Goal: Information Seeking & Learning: Learn about a topic

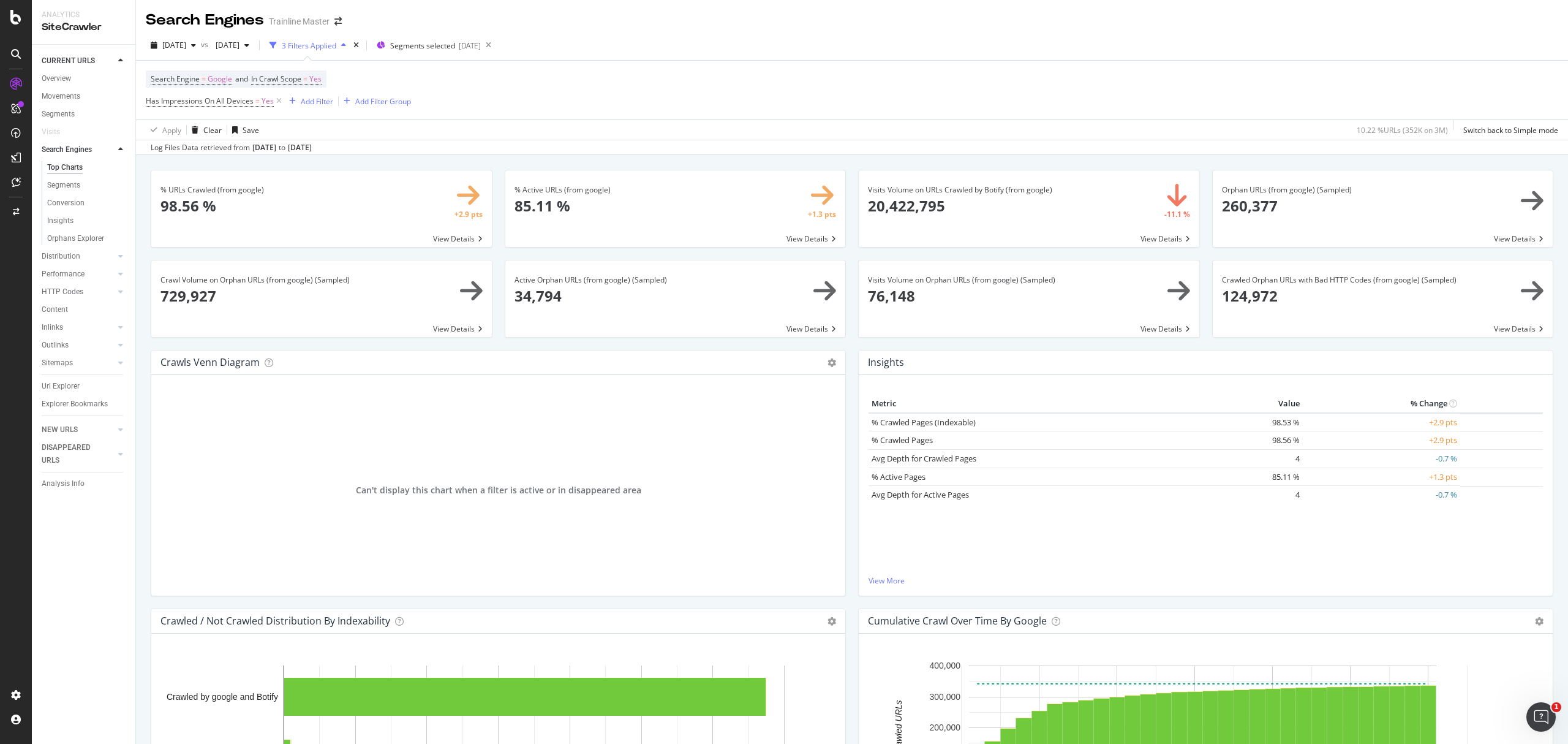
scroll to position [1205, 0]
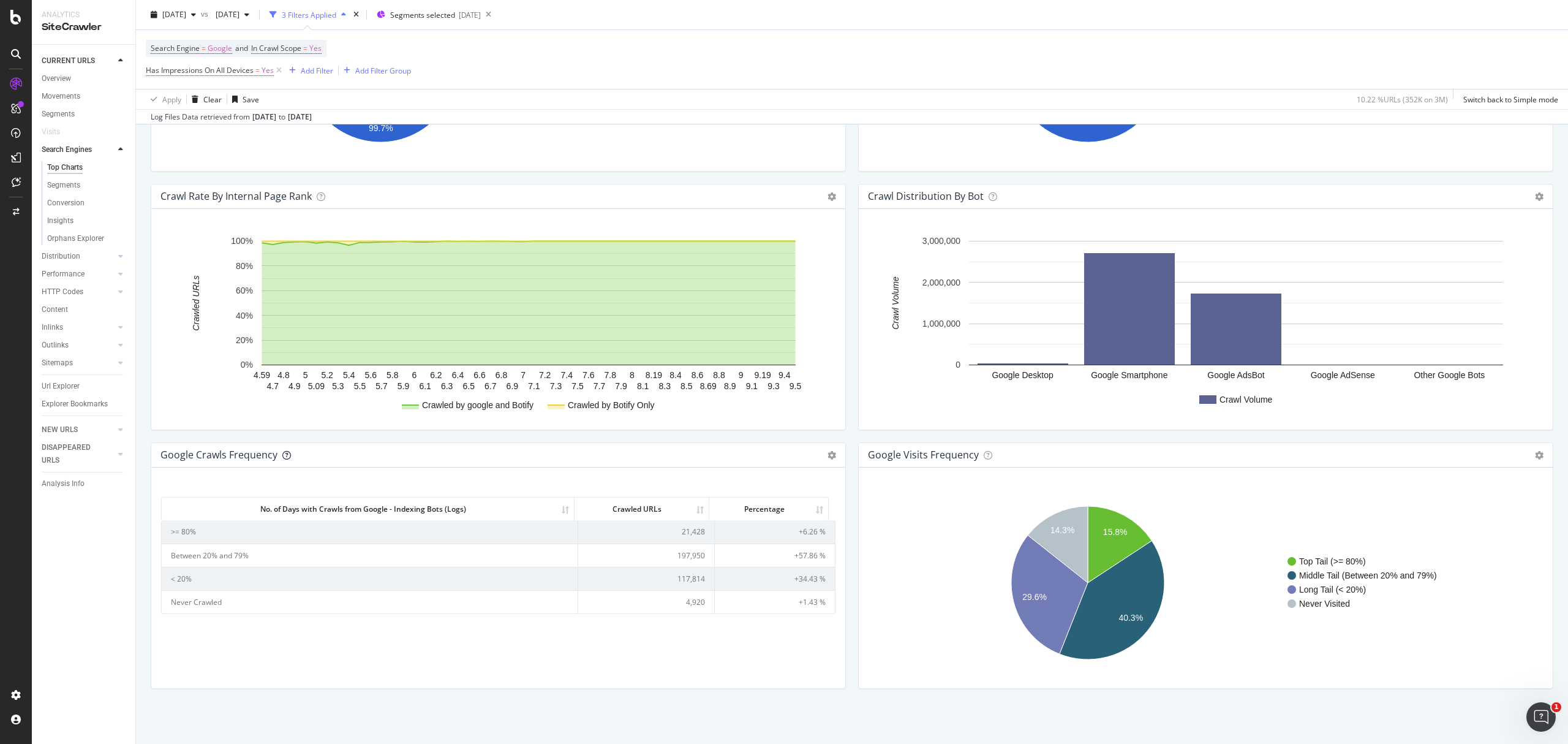
click at [289, 451] on icon at bounding box center [287, 456] width 9 height 9
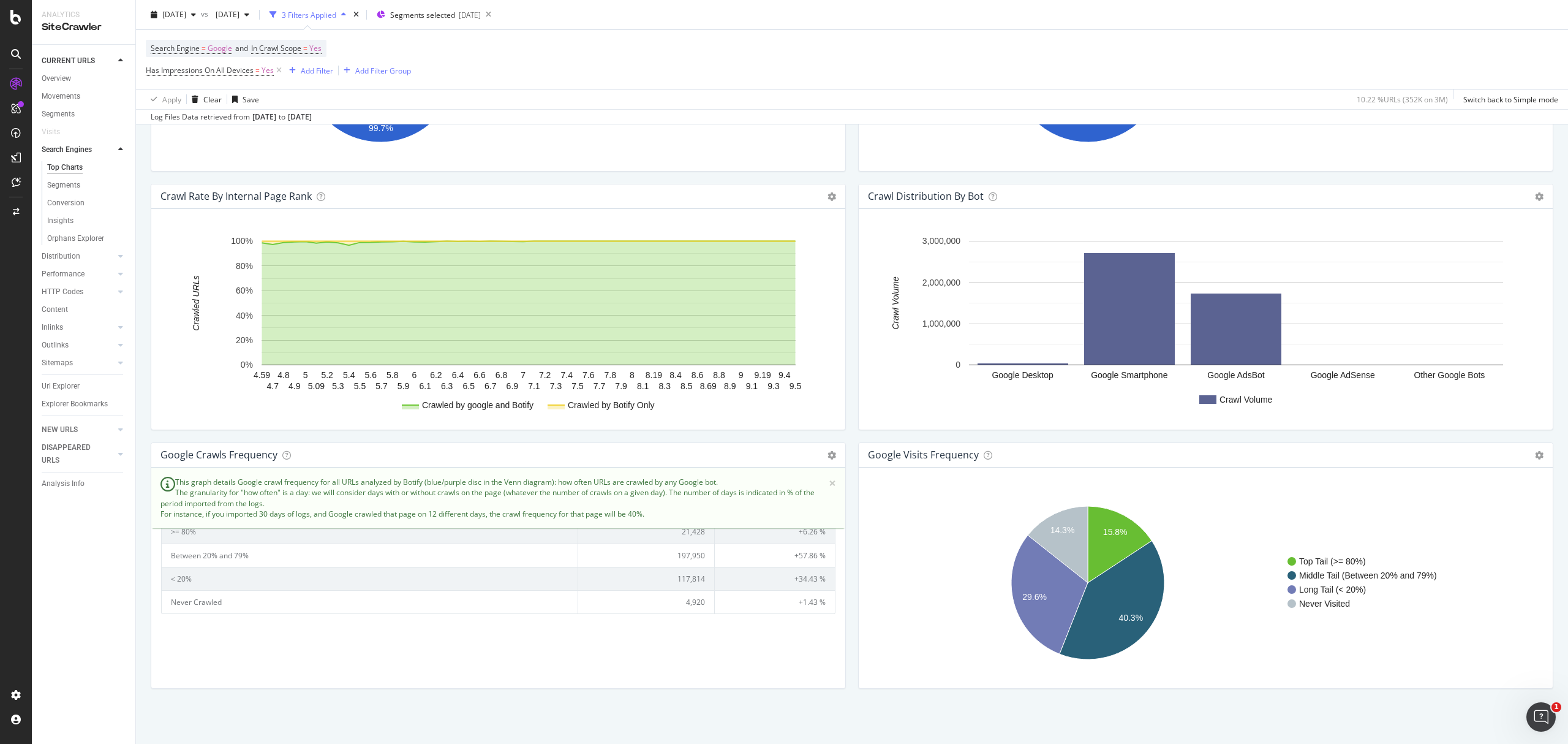
click at [330, 446] on div "google Crawls Frequency Chart (by Value) Table Expand Export as CSV Export as P…" at bounding box center [498, 456] width 694 height 25
click at [659, 432] on div "Crawl Rate By Internal Page Rank Chart (by Value) Chart (by Percentage) Table E…" at bounding box center [498, 313] width 708 height 258
click at [829, 486] on span "×" at bounding box center [832, 483] width 7 height 13
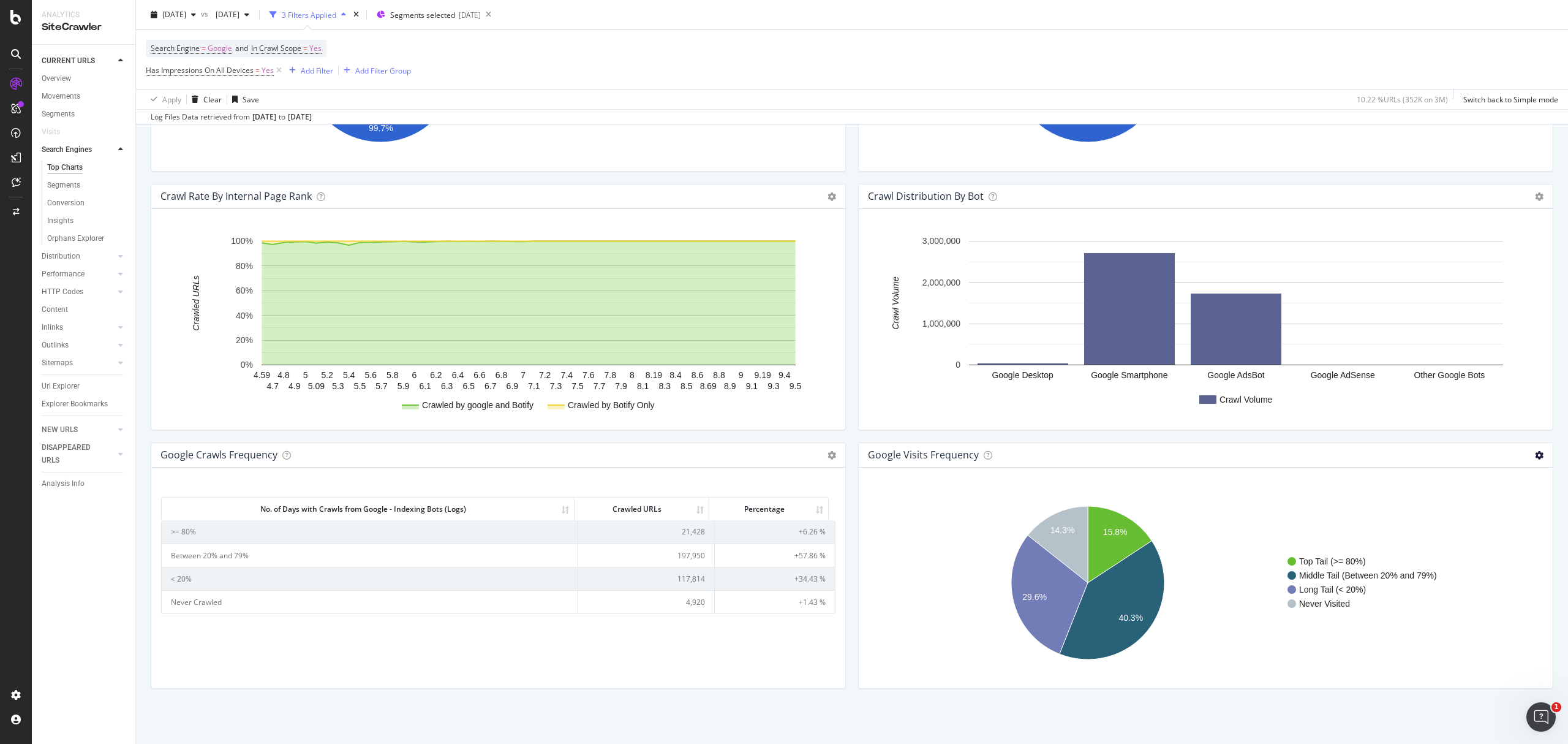
click at [1535, 451] on icon at bounding box center [1540, 456] width 9 height 9
click at [1478, 491] on span "Table" at bounding box center [1489, 499] width 127 height 17
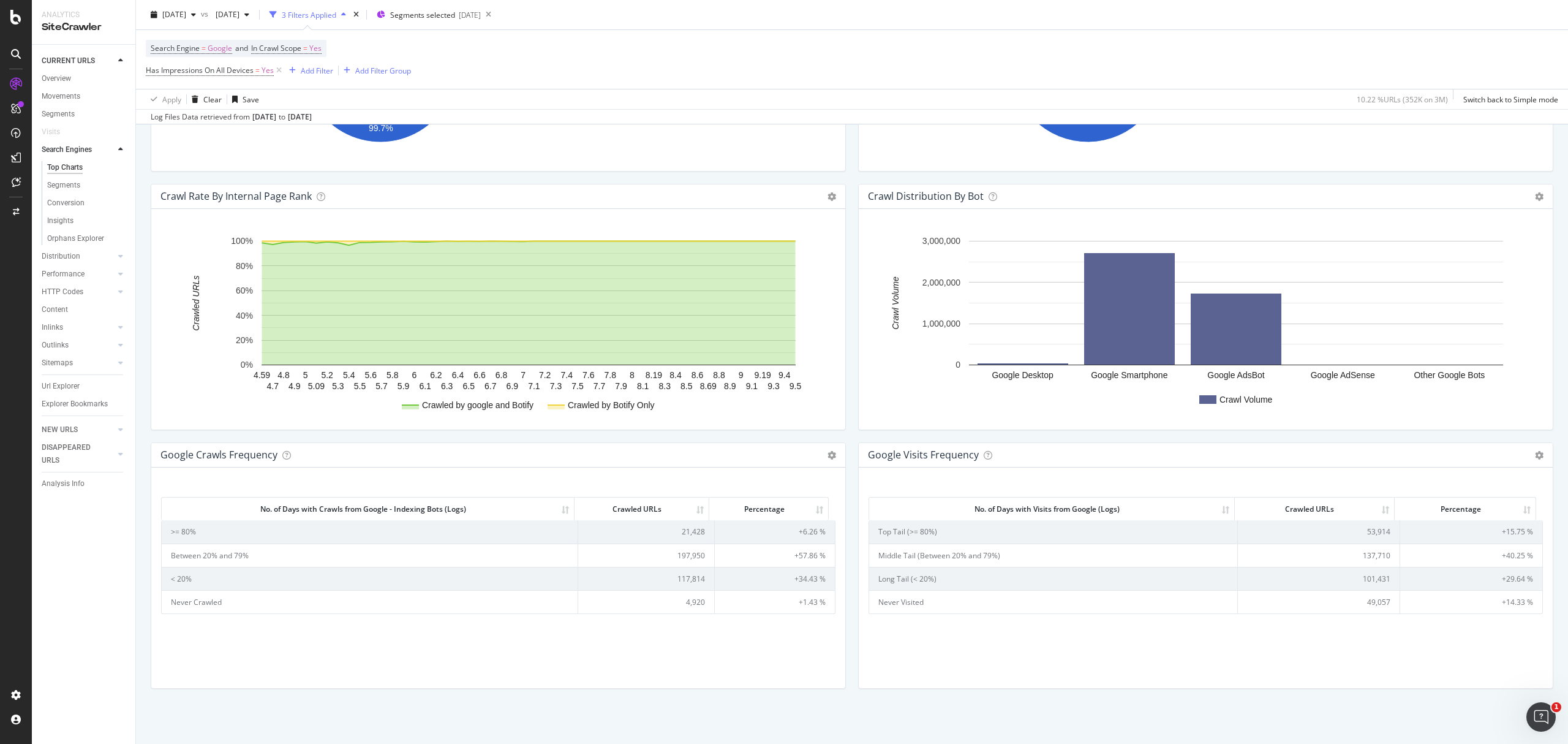
drag, startPoint x: 960, startPoint y: 468, endPoint x: 916, endPoint y: 470, distance: 44.0
click at [916, 470] on div "google Visits Frequency Chart (by Value) Table Expand Export as CSV Export as P…" at bounding box center [1205, 565] width 695 height 246
drag, startPoint x: 934, startPoint y: 445, endPoint x: 907, endPoint y: 456, distance: 29.2
click at [907, 456] on div "google Visits Frequency Chart (by Value) Table Expand Export as CSV Export as P…" at bounding box center [1205, 456] width 694 height 25
drag, startPoint x: 1526, startPoint y: 451, endPoint x: 1174, endPoint y: 480, distance: 353.2
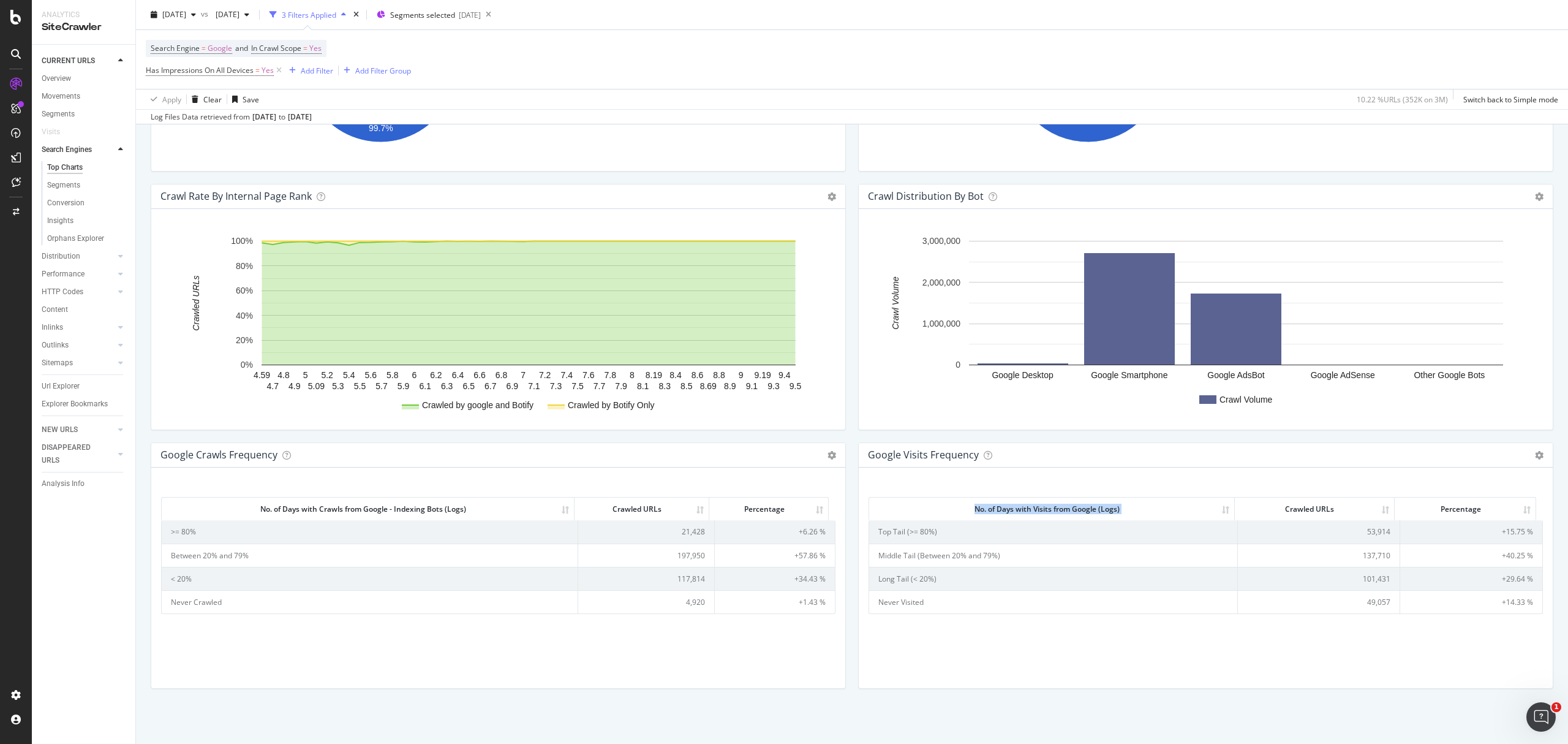
click at [1274, 500] on div "google Visits Frequency Chart (by Value) Table Expand Export as CSV Export as P…" at bounding box center [1205, 565] width 695 height 246
click at [946, 464] on div "google Visits Frequency Chart (by Value) Table Expand Export as CSV Export as P…" at bounding box center [1205, 456] width 694 height 25
click at [1360, 572] on td "101,431" at bounding box center [1319, 579] width 162 height 23
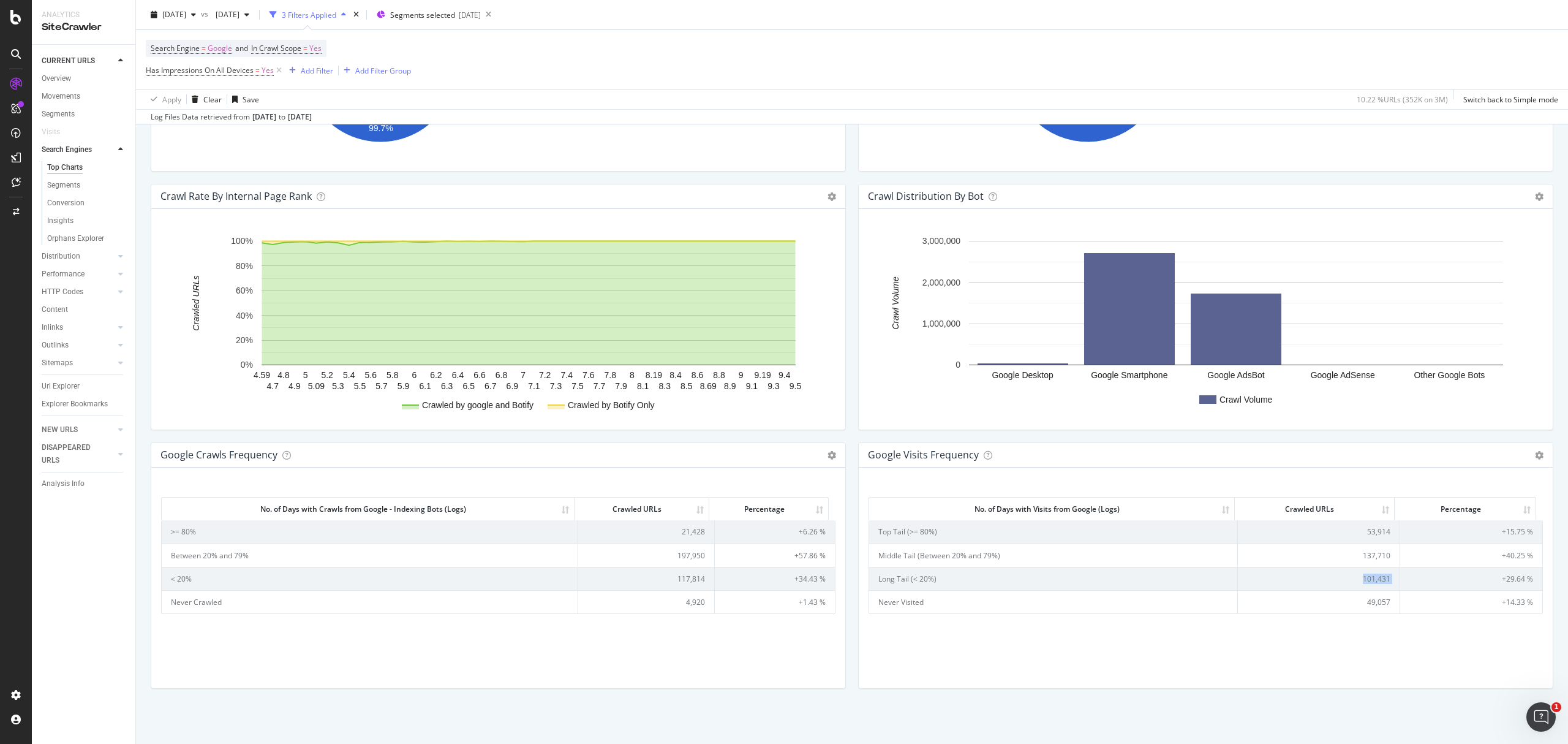
copy td "101,431"
click at [1358, 577] on td "101,431" at bounding box center [1319, 579] width 162 height 23
click at [1374, 561] on td "137,710" at bounding box center [1319, 555] width 162 height 23
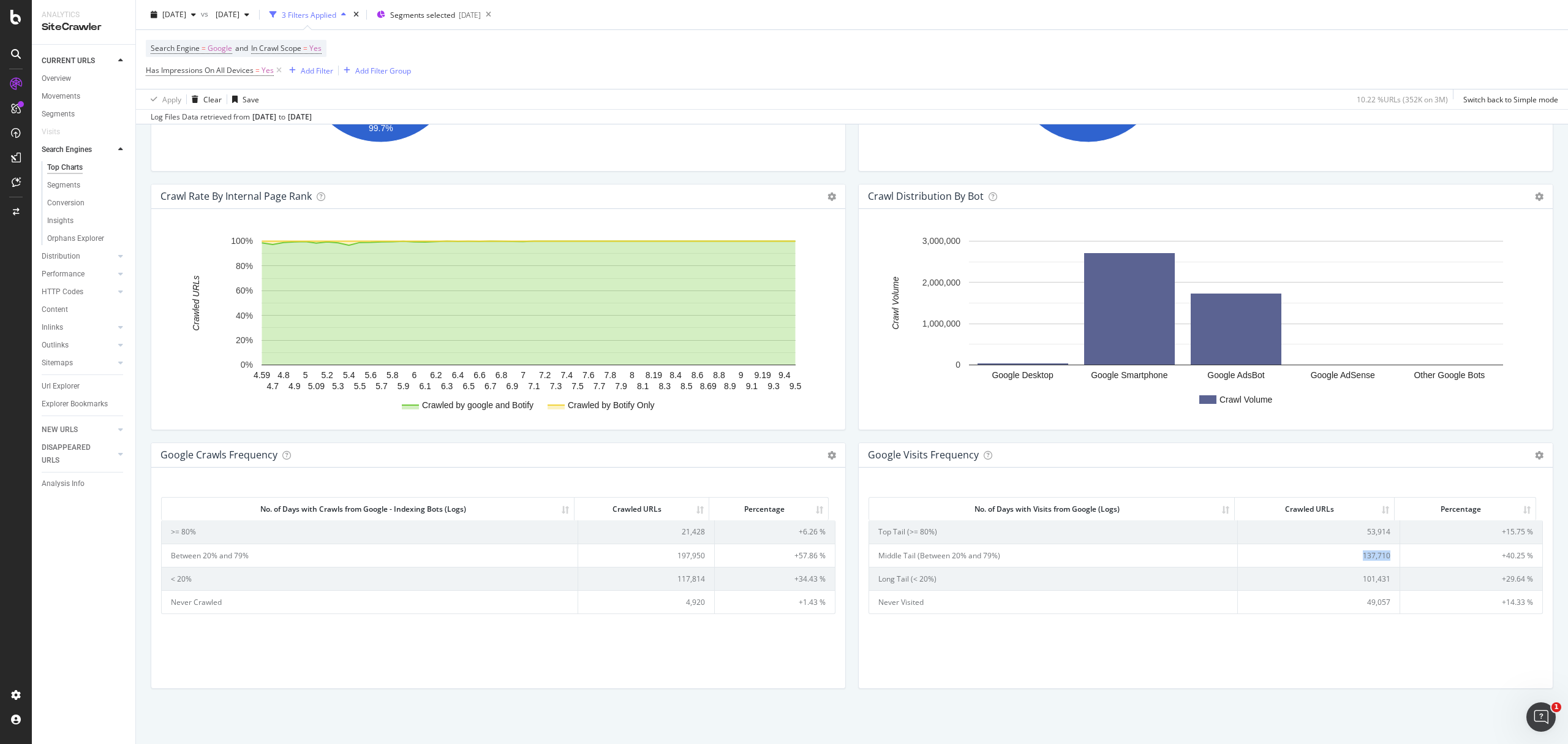
click at [1374, 561] on td "137,710" at bounding box center [1319, 555] width 162 height 23
copy td "137,710"
click at [1357, 579] on td "101,431" at bounding box center [1319, 579] width 162 height 23
click at [1357, 581] on td "101,431" at bounding box center [1319, 579] width 162 height 23
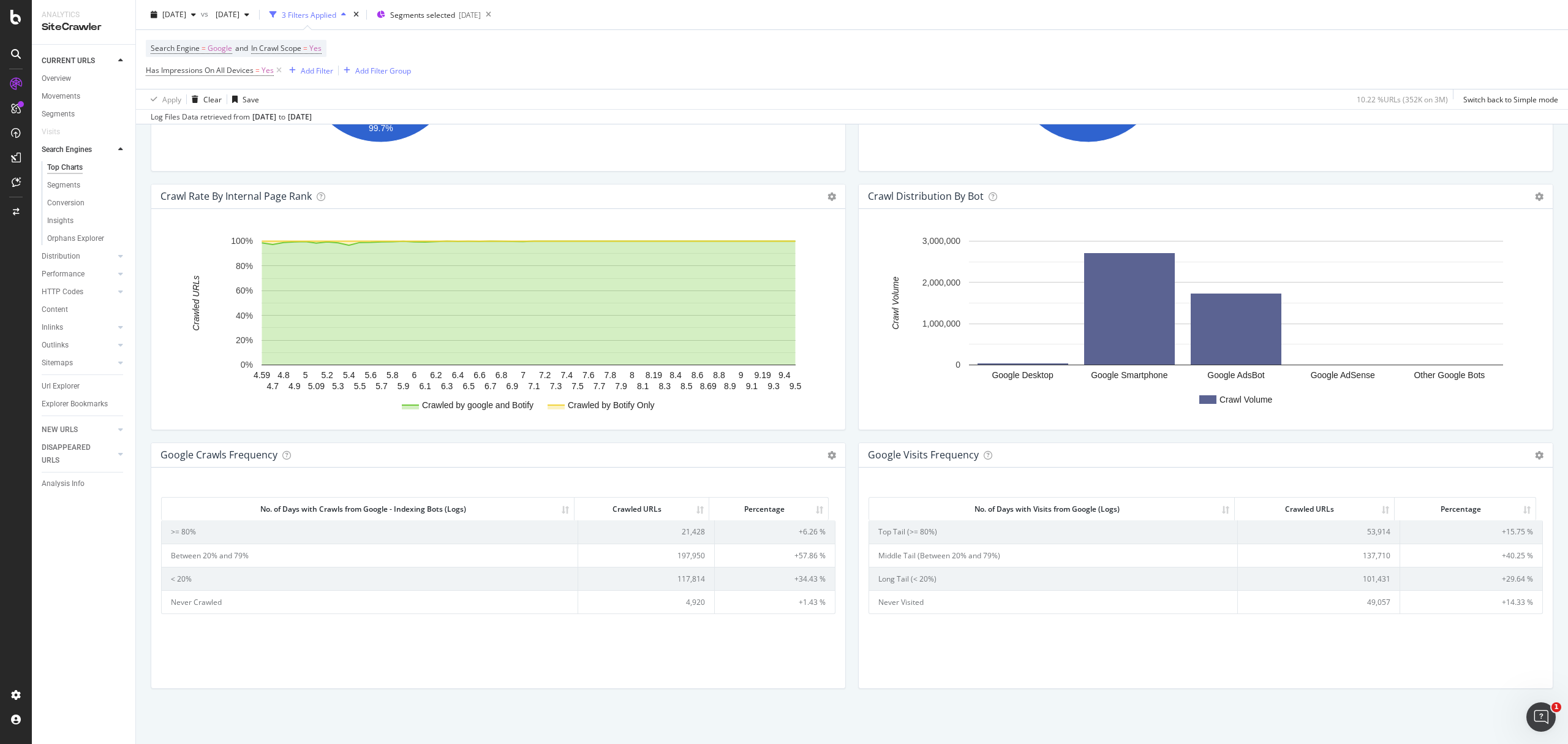
click at [1365, 532] on td "53,914" at bounding box center [1319, 532] width 162 height 23
copy td "53,914"
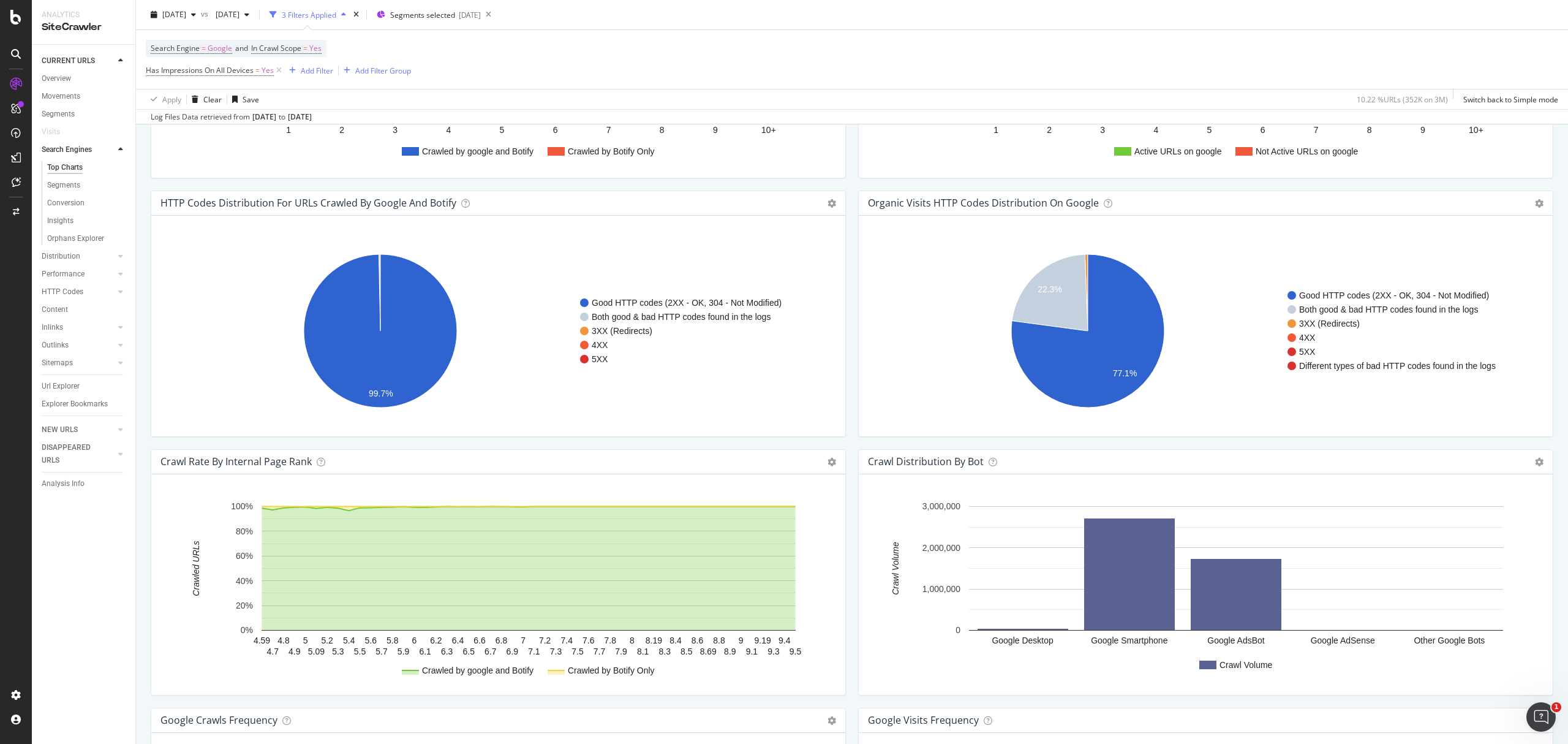
scroll to position [796, 0]
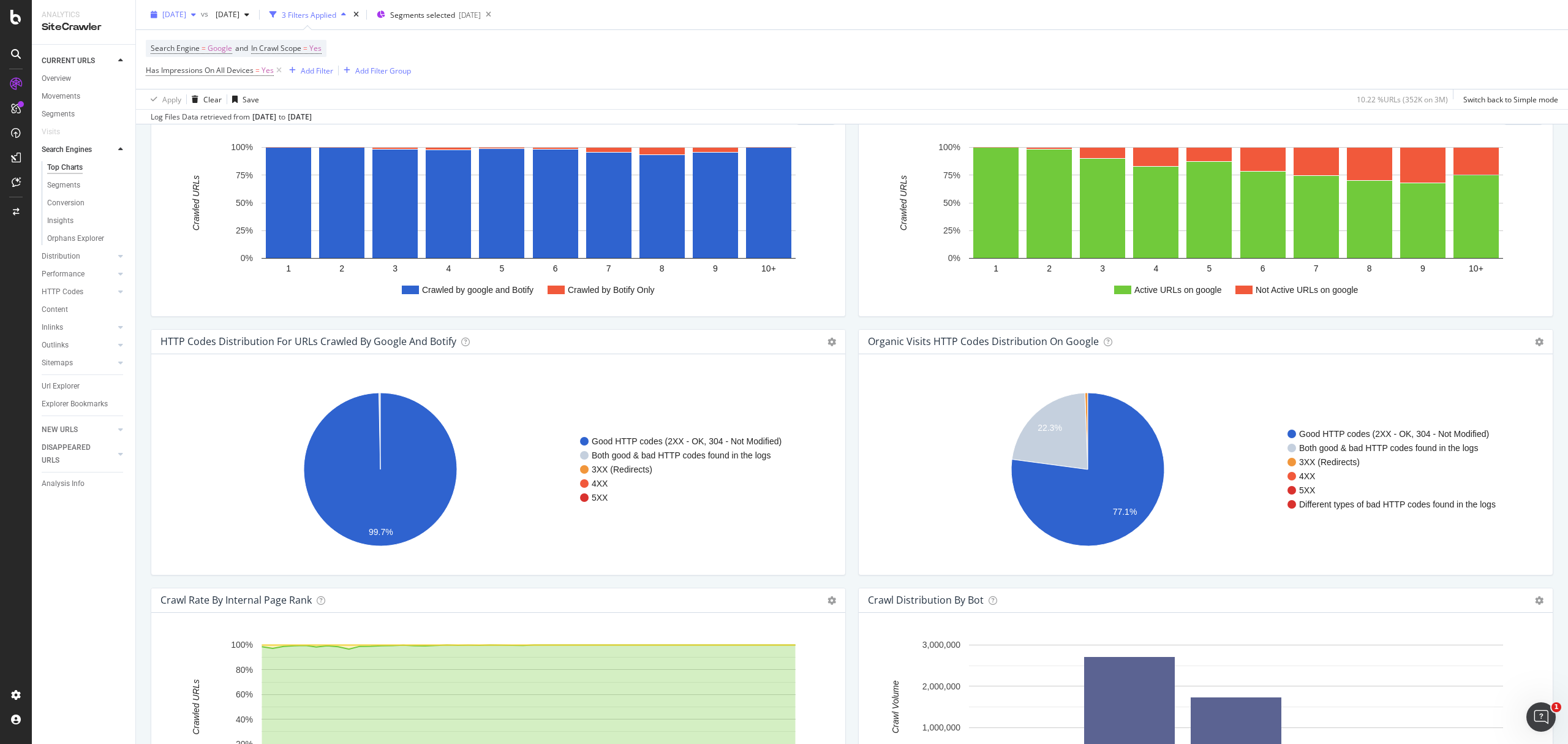
click at [187, 19] on span "2025 Sep. 21st" at bounding box center [174, 14] width 24 height 11
click at [239, 99] on div "2025 Aug. 24th" at bounding box center [225, 104] width 120 height 11
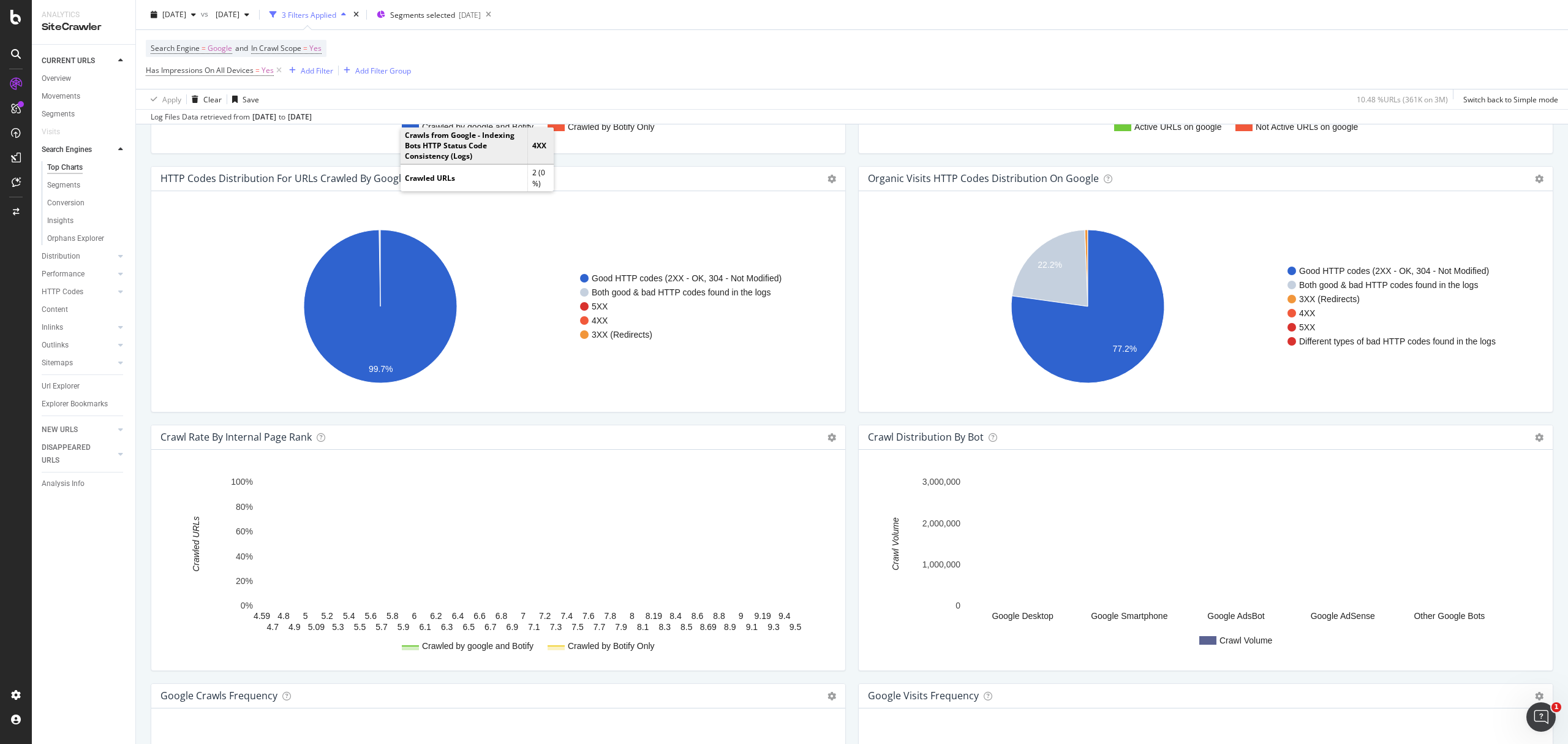
scroll to position [1205, 0]
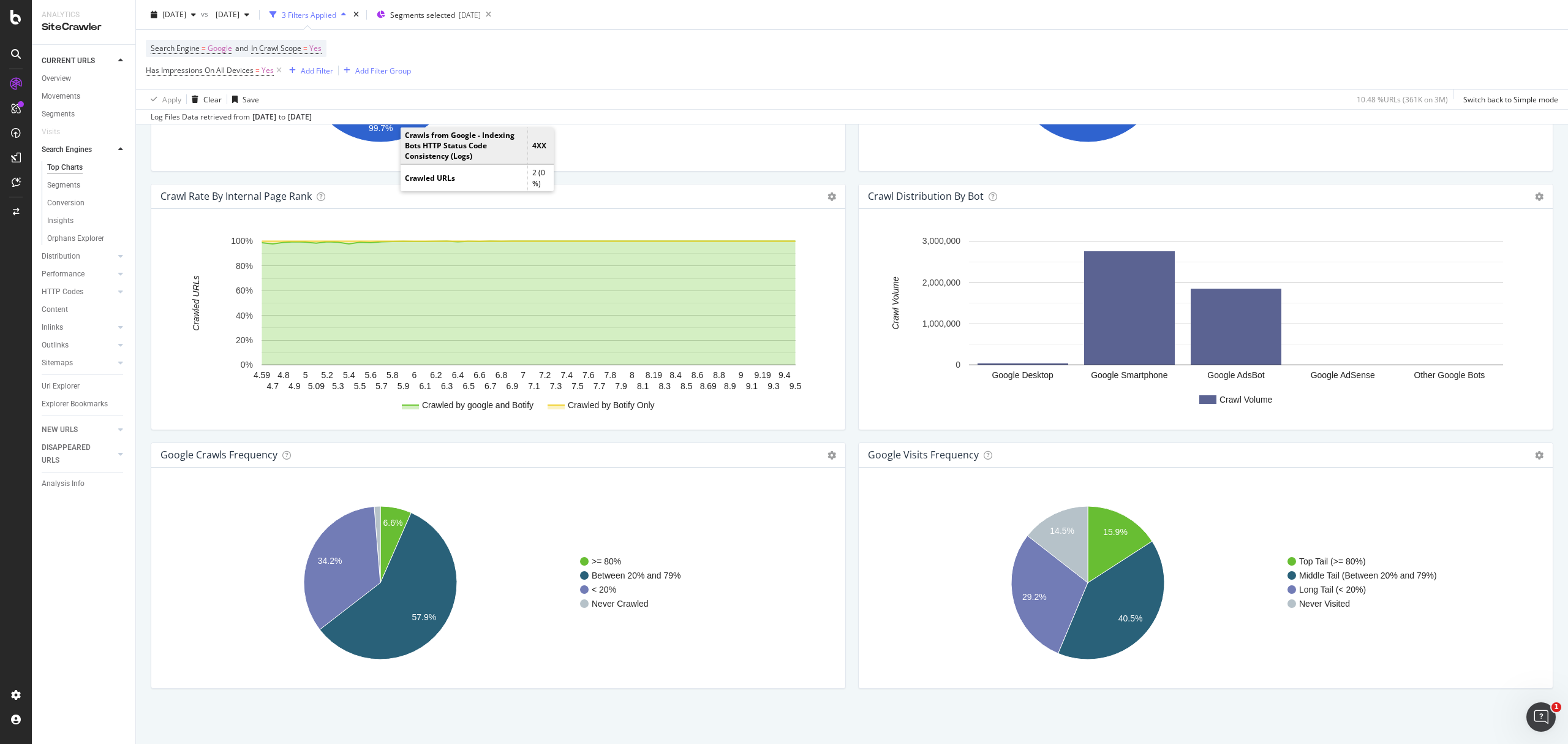
click at [1520, 456] on div "google Visits Frequency Chart (by Value) Table Expand Export as CSV Export as P…" at bounding box center [1205, 456] width 694 height 25
click at [1535, 454] on icon at bounding box center [1540, 456] width 9 height 9
click at [1459, 502] on span "Table" at bounding box center [1489, 499] width 127 height 17
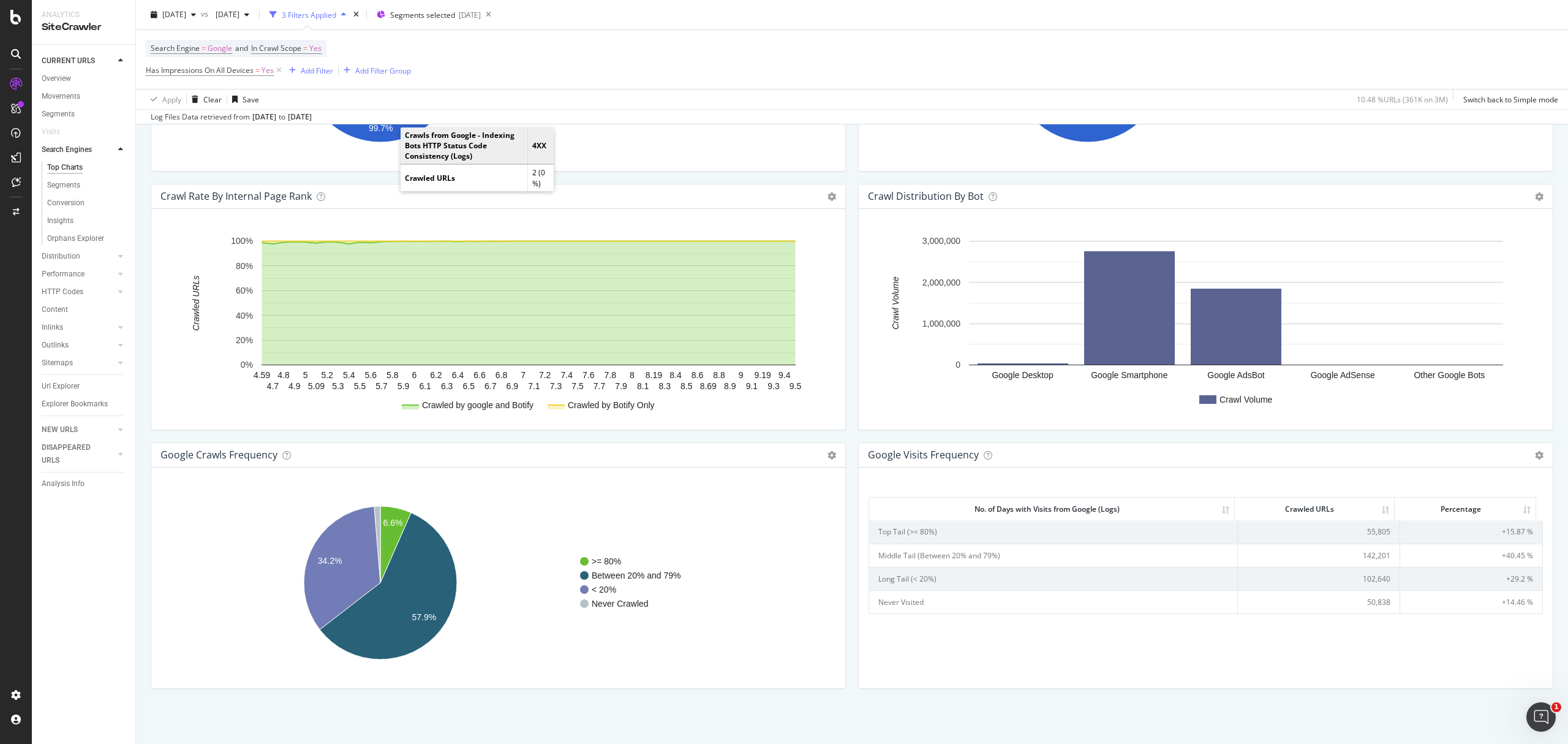
click at [1363, 577] on td "102,640" at bounding box center [1319, 579] width 162 height 23
copy td "102,640"
click at [1356, 555] on td "142,201" at bounding box center [1319, 555] width 162 height 23
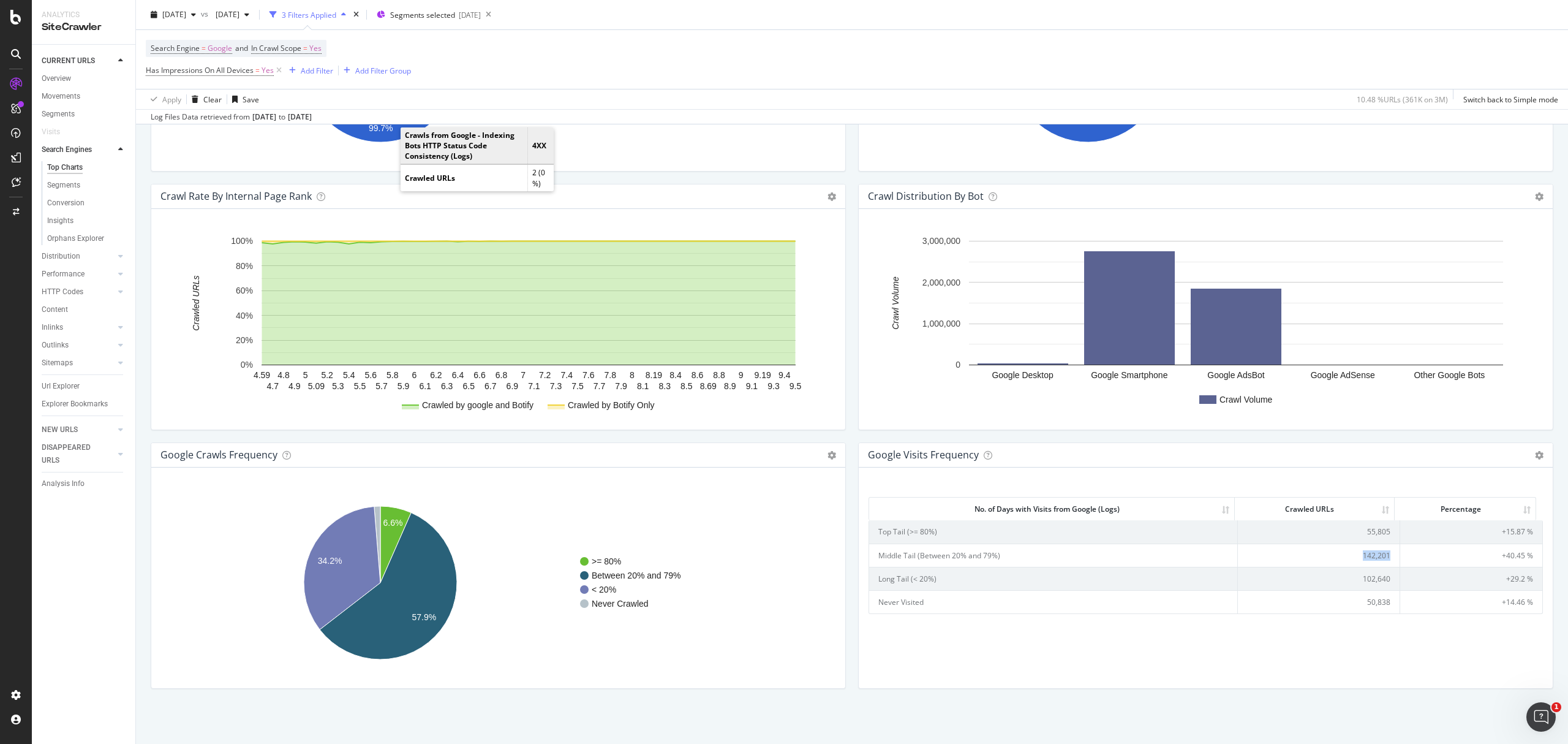
copy td "142,201"
click at [1368, 528] on td "55,805" at bounding box center [1319, 532] width 162 height 23
click at [1368, 527] on td "55,805" at bounding box center [1319, 532] width 162 height 23
copy td "55,805"
click at [187, 15] on span "2025 Aug. 24th" at bounding box center [174, 14] width 24 height 11
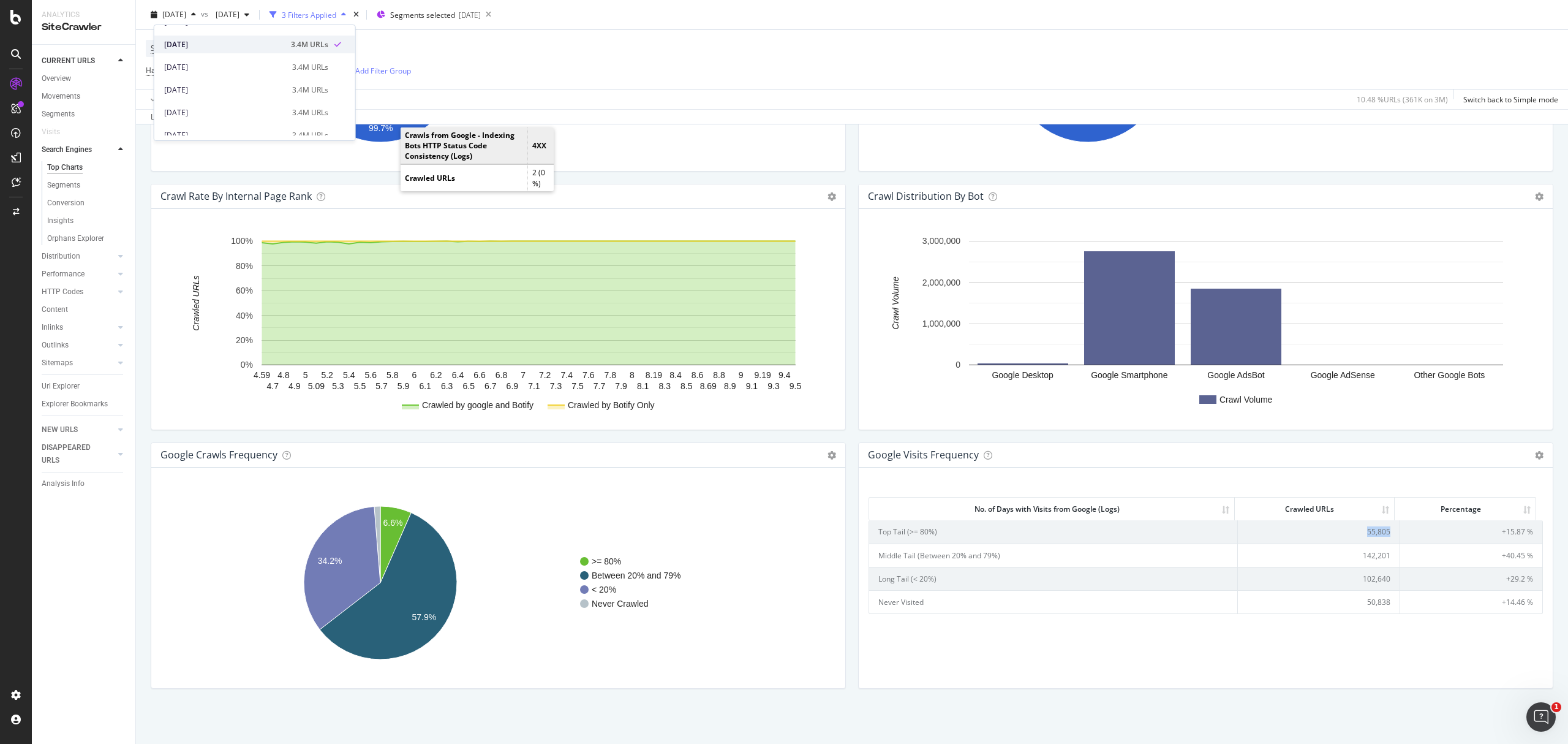
scroll to position [81, 0]
click at [250, 67] on div "2025 Jul. 27th" at bounding box center [225, 68] width 120 height 11
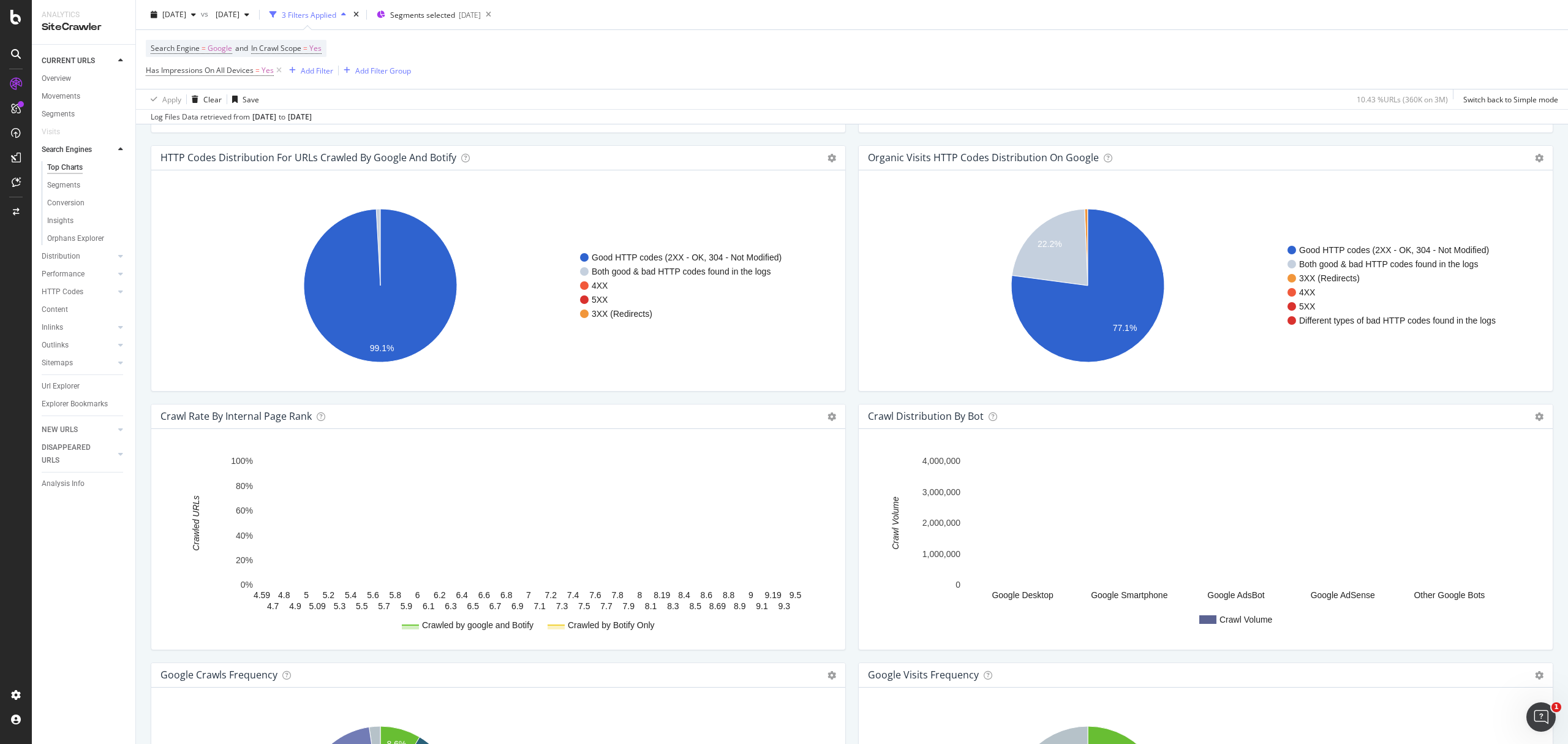
scroll to position [1205, 0]
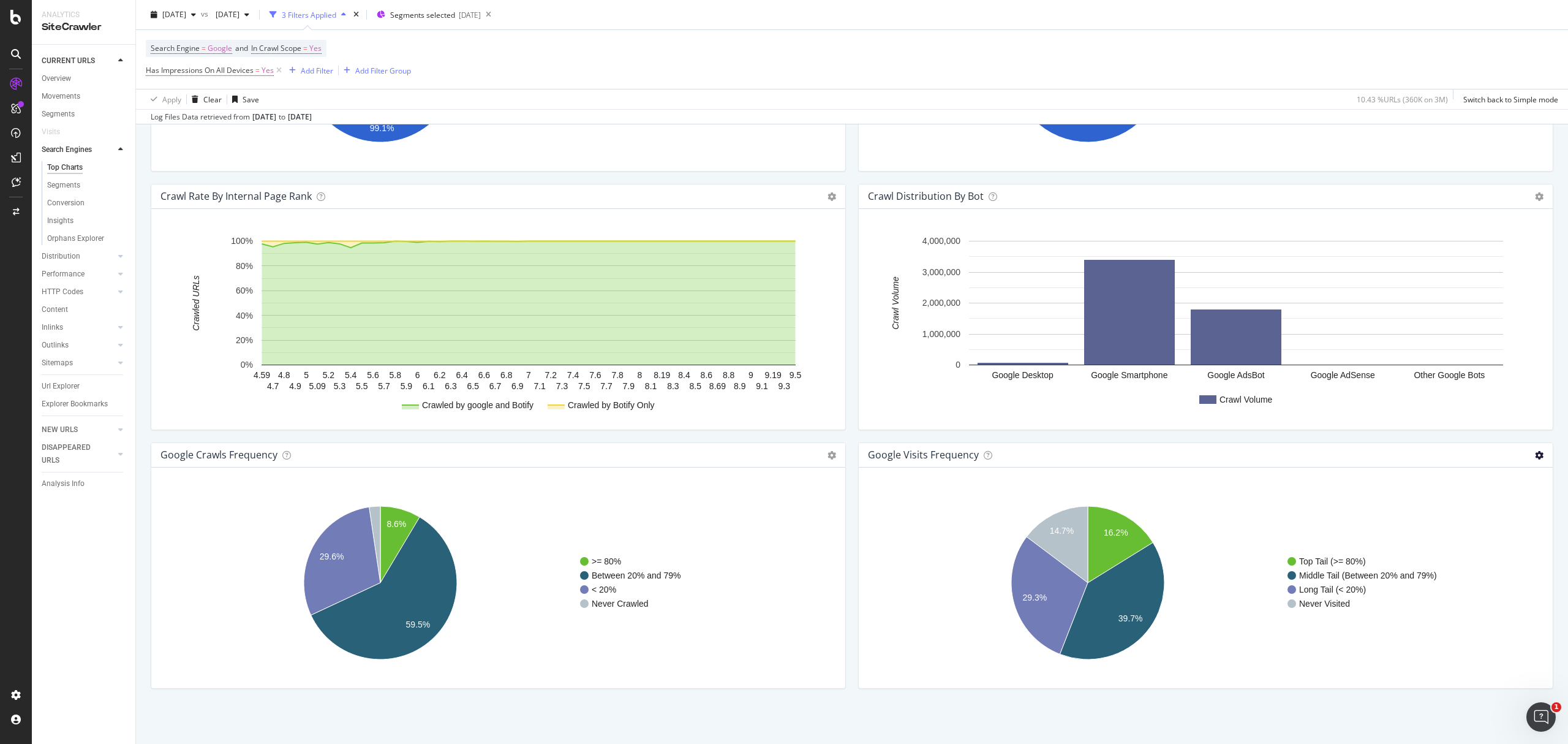
click at [1535, 455] on icon at bounding box center [1540, 456] width 9 height 9
click at [1491, 497] on span "Table" at bounding box center [1489, 499] width 127 height 17
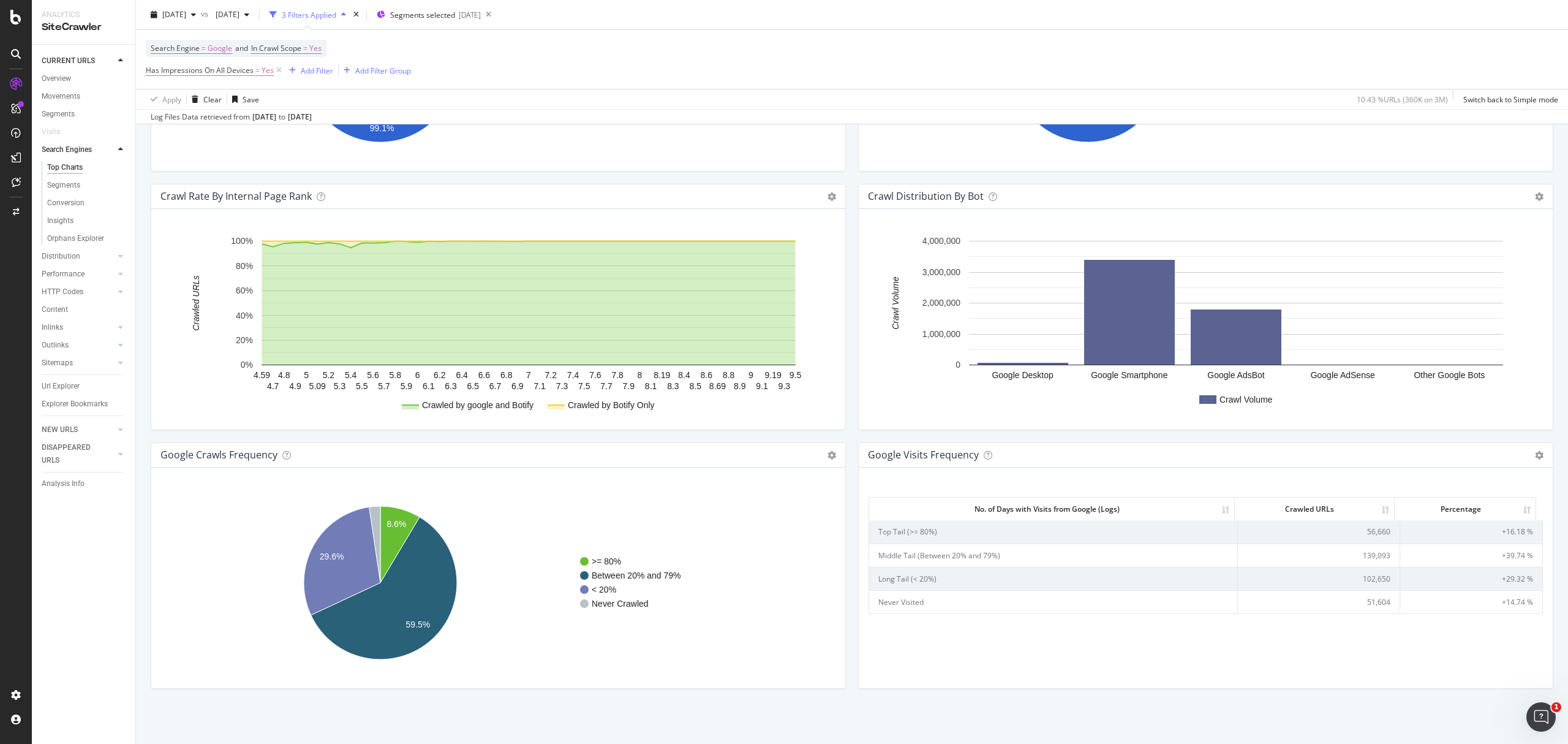
click at [1376, 581] on td "102,650" at bounding box center [1319, 579] width 162 height 23
copy td "102,650"
click at [1374, 557] on td "139,093" at bounding box center [1319, 555] width 162 height 23
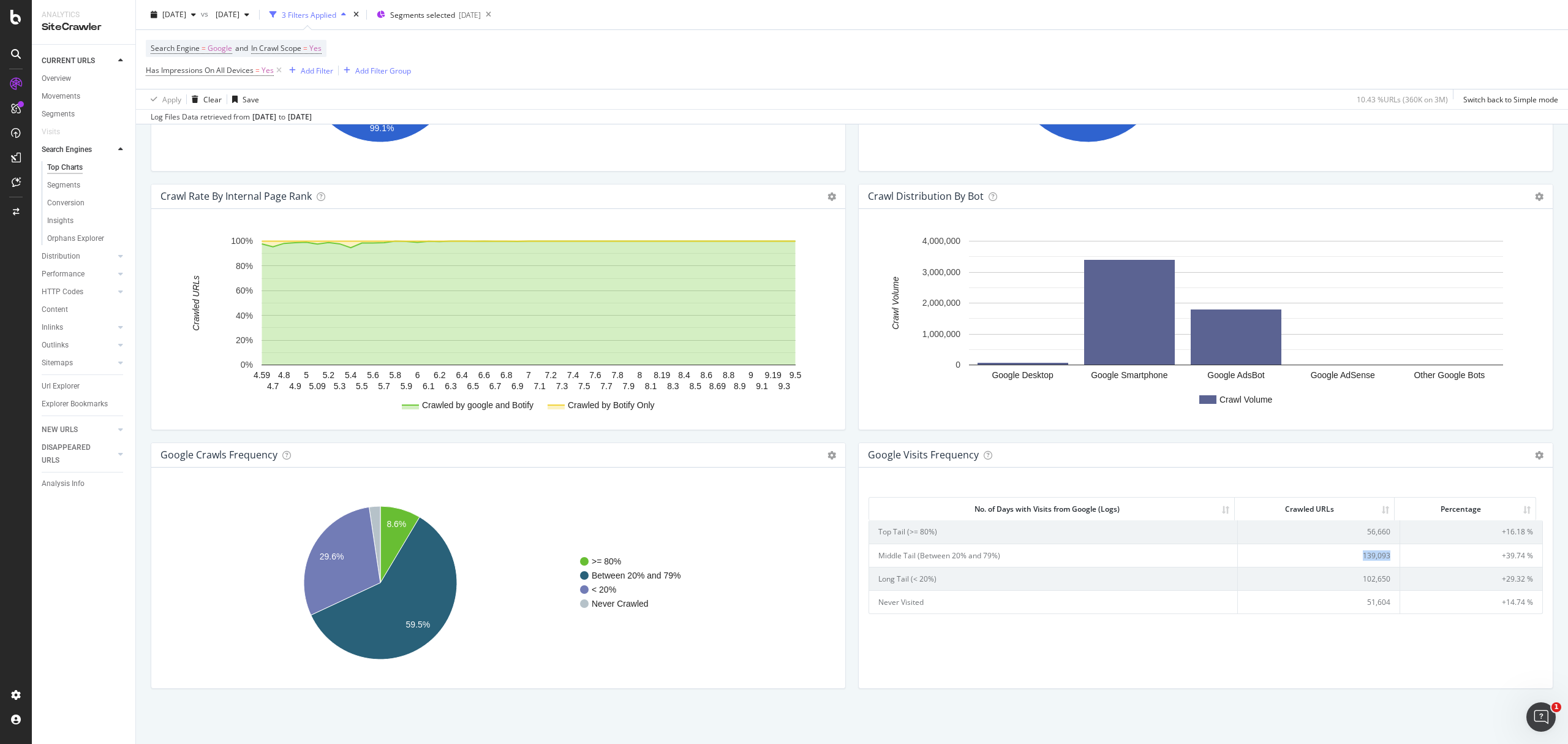
copy td "139,093"
click at [1381, 531] on td "56,660" at bounding box center [1319, 532] width 162 height 23
click at [1378, 531] on td "56,660" at bounding box center [1319, 532] width 162 height 23
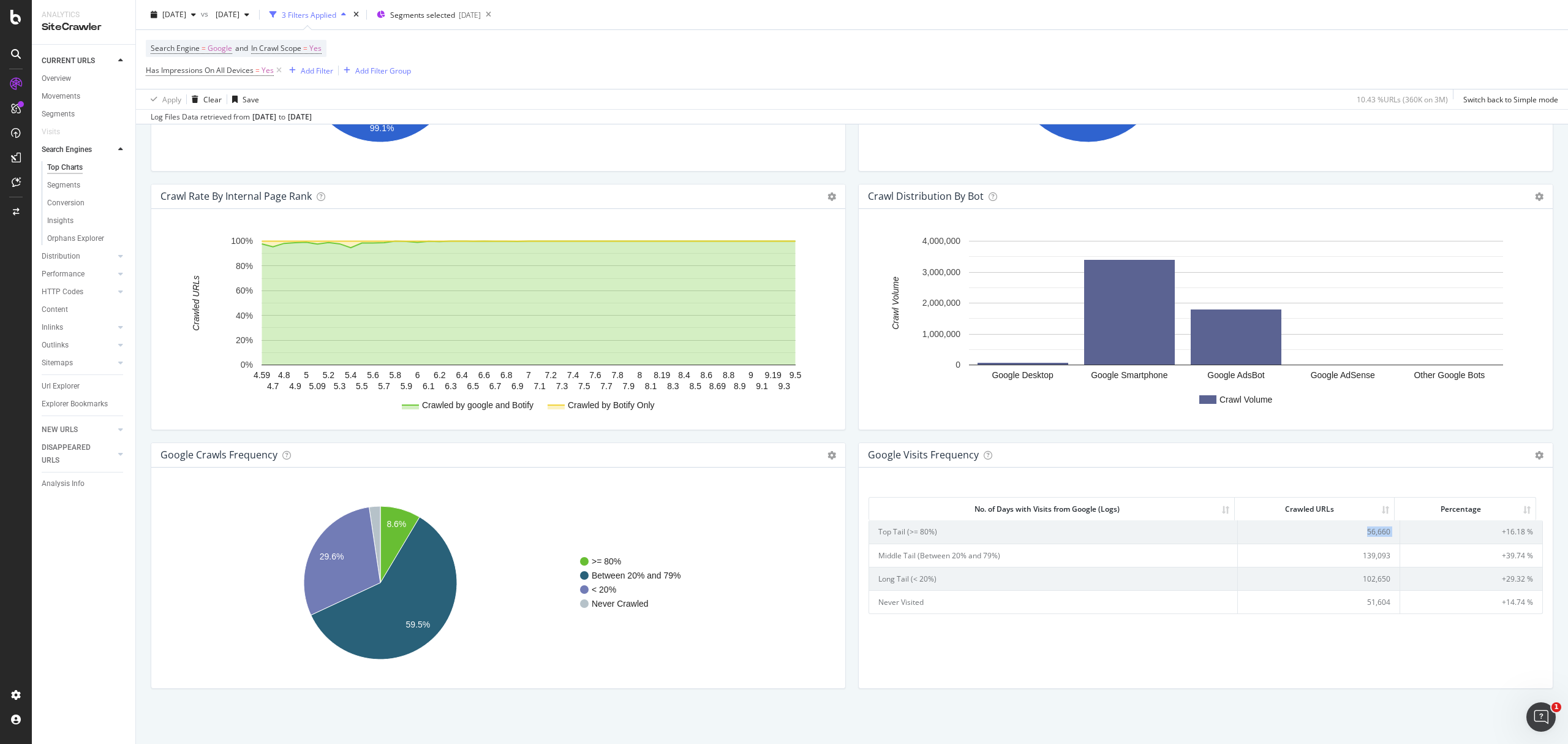
click at [1378, 531] on td "56,660" at bounding box center [1319, 532] width 162 height 23
copy td "56,660"
click at [1317, 572] on td "102,650" at bounding box center [1319, 579] width 162 height 23
click at [1368, 609] on td "51,604" at bounding box center [1319, 602] width 162 height 23
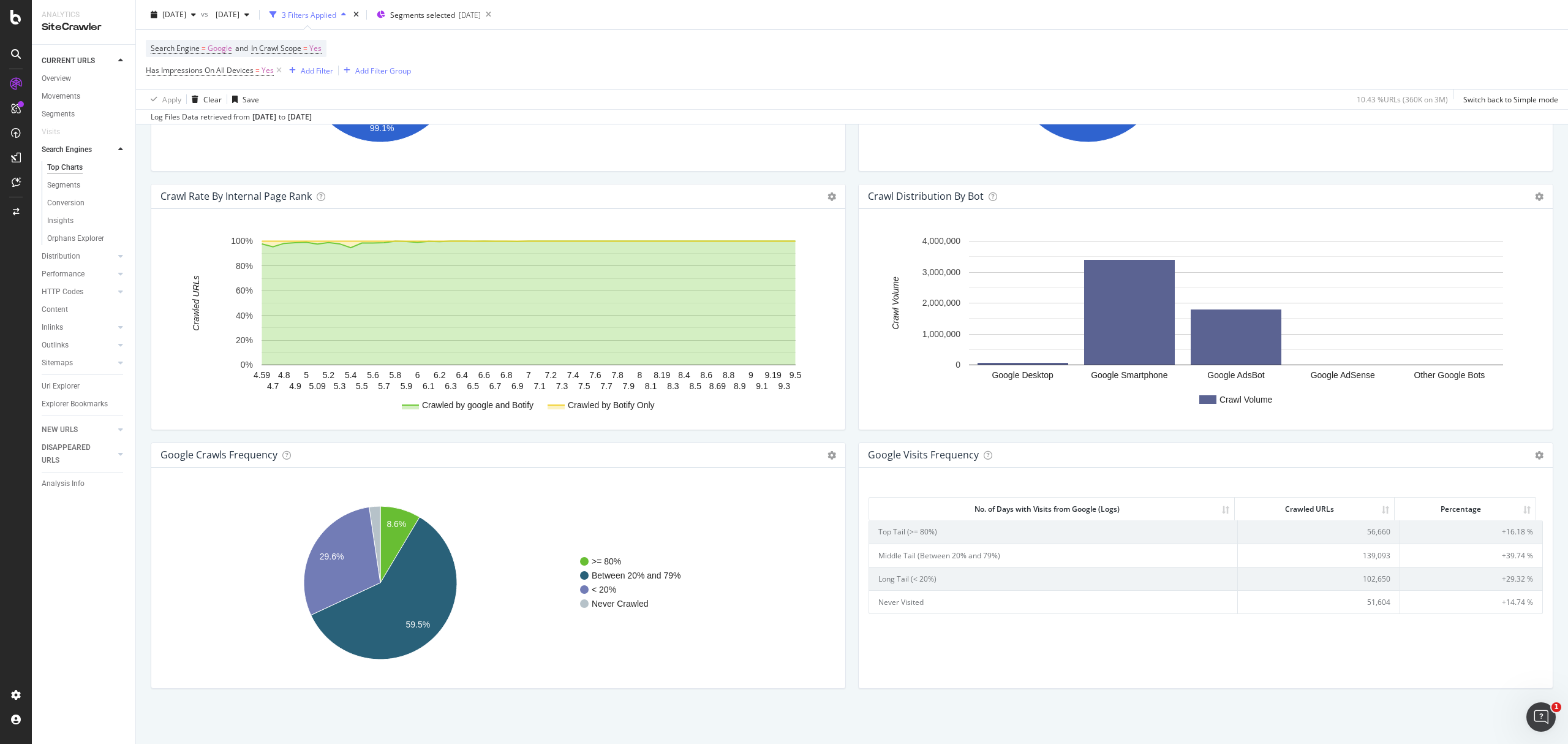
click at [1365, 532] on td "56,660" at bounding box center [1319, 532] width 162 height 23
copy td "56,660"
click at [174, 22] on div "2025 Jul. 27th" at bounding box center [173, 14] width 55 height 19
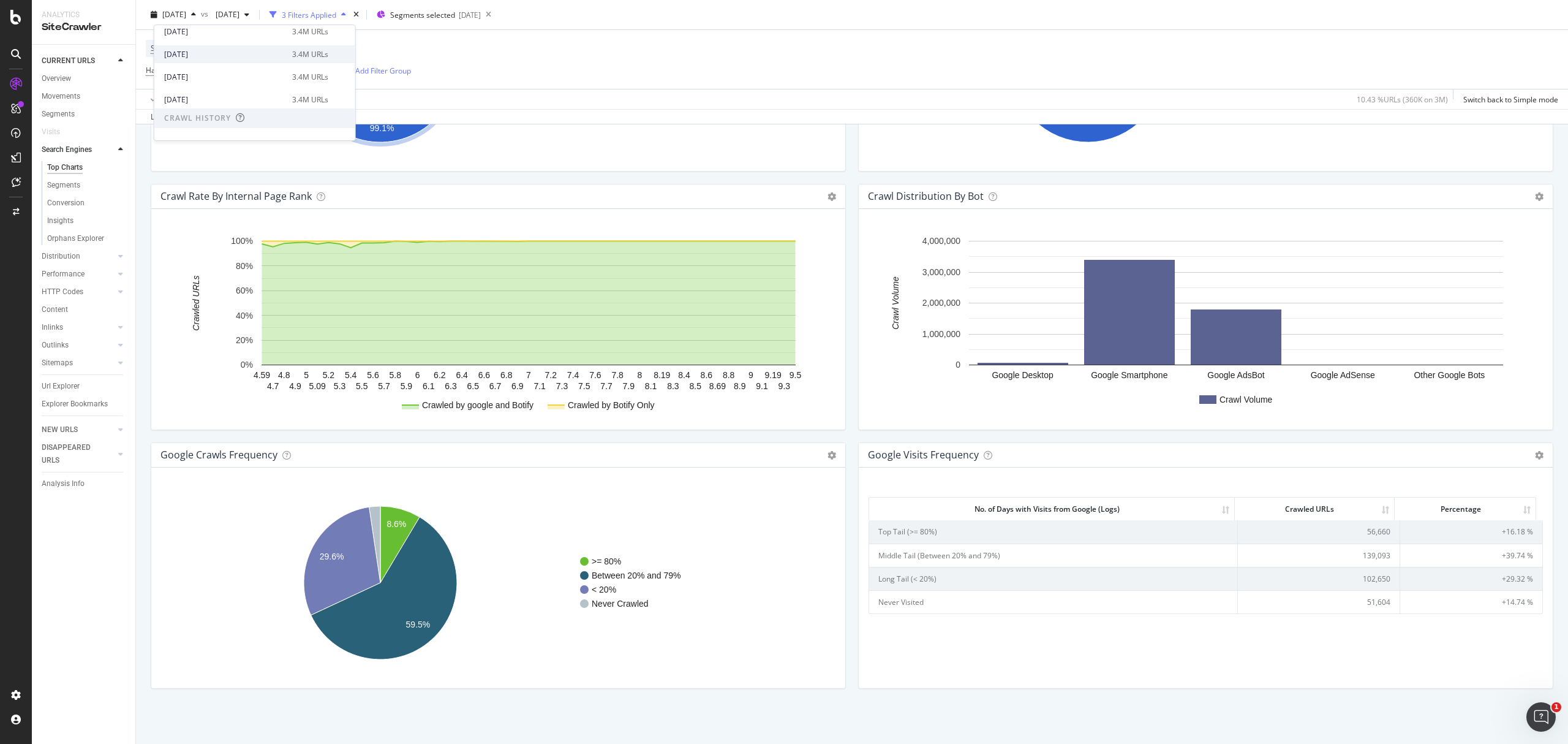
click at [260, 58] on div "2025 Jun. 29th" at bounding box center [225, 54] width 120 height 11
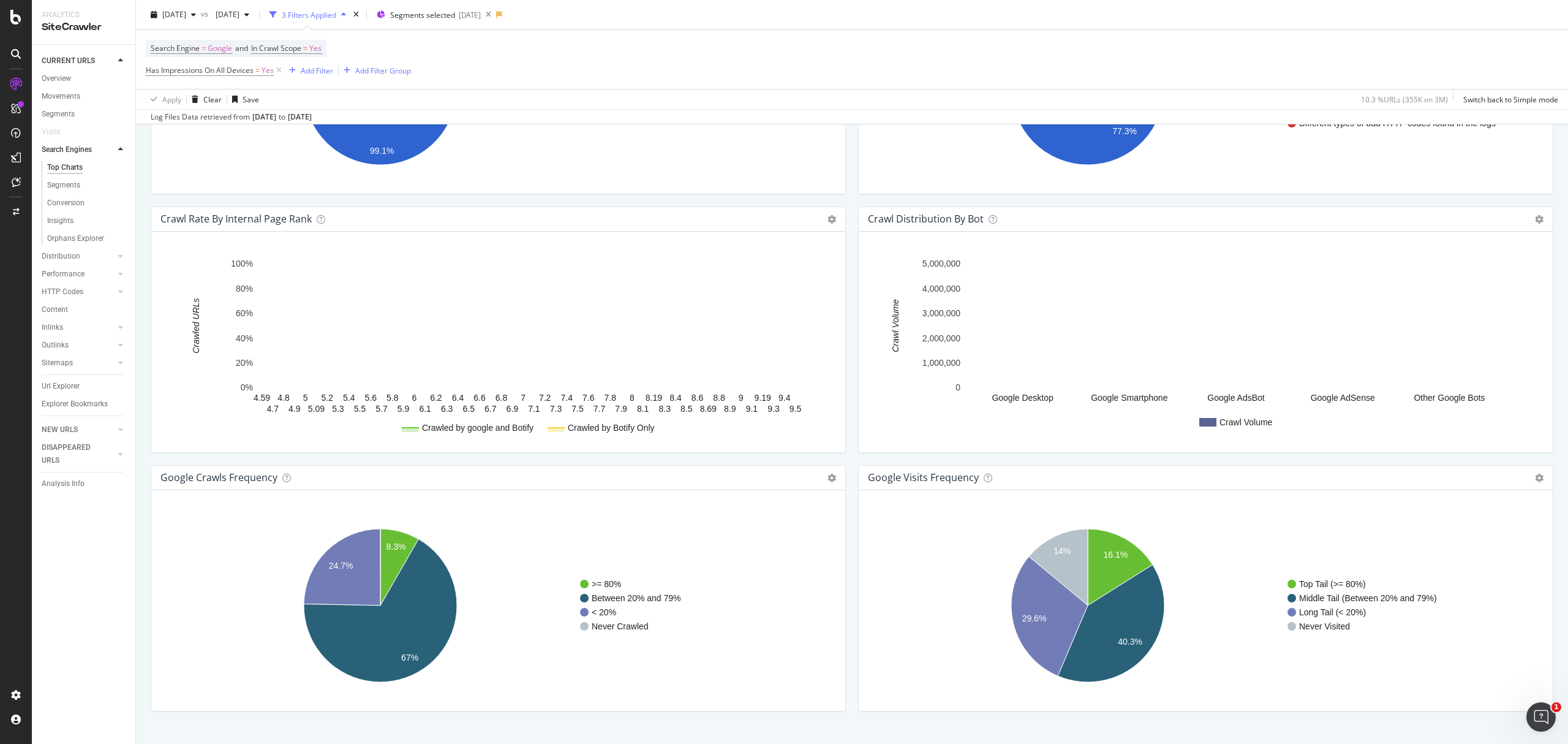
scroll to position [1205, 0]
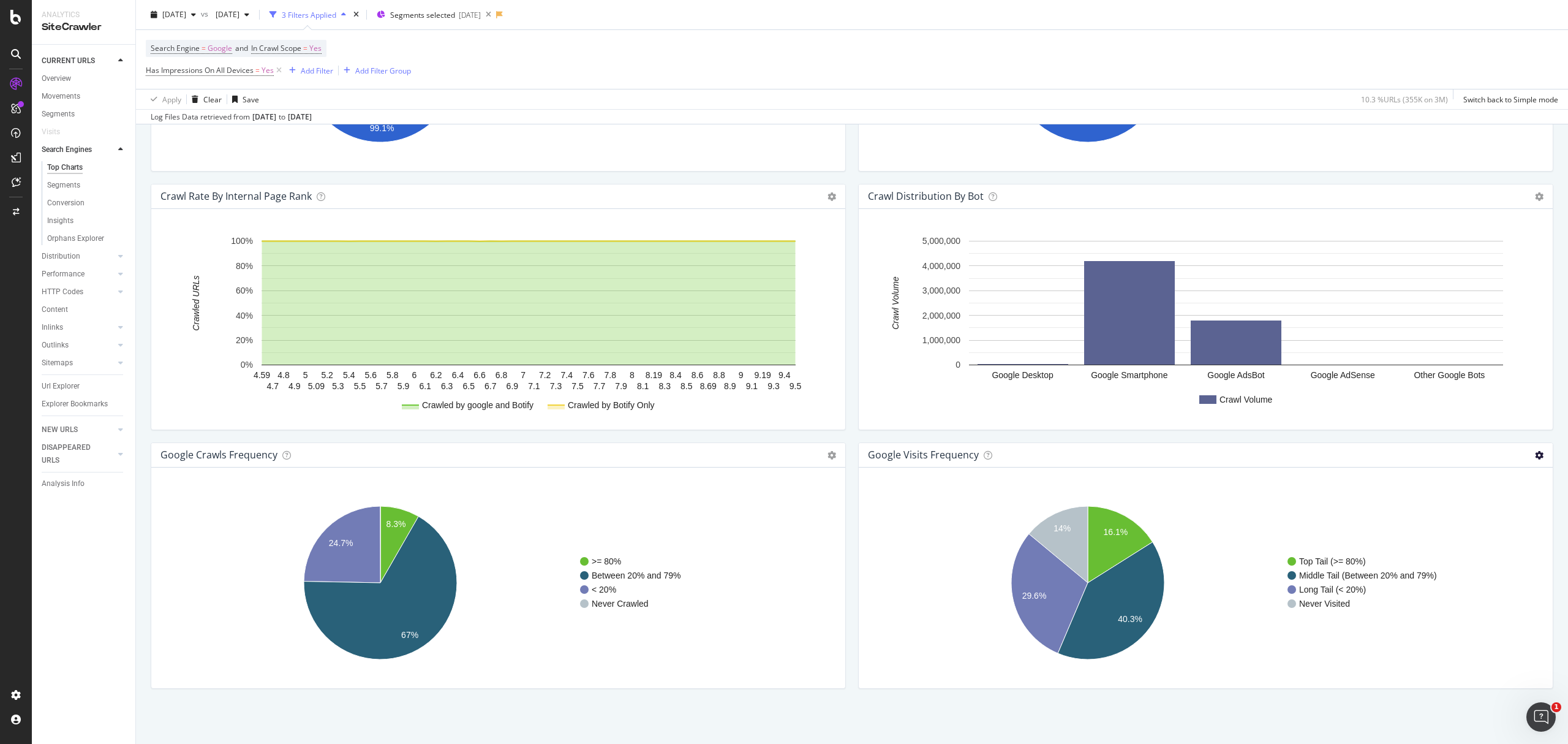
click at [1535, 456] on icon at bounding box center [1540, 456] width 9 height 9
click at [1479, 503] on span "Table" at bounding box center [1489, 499] width 127 height 17
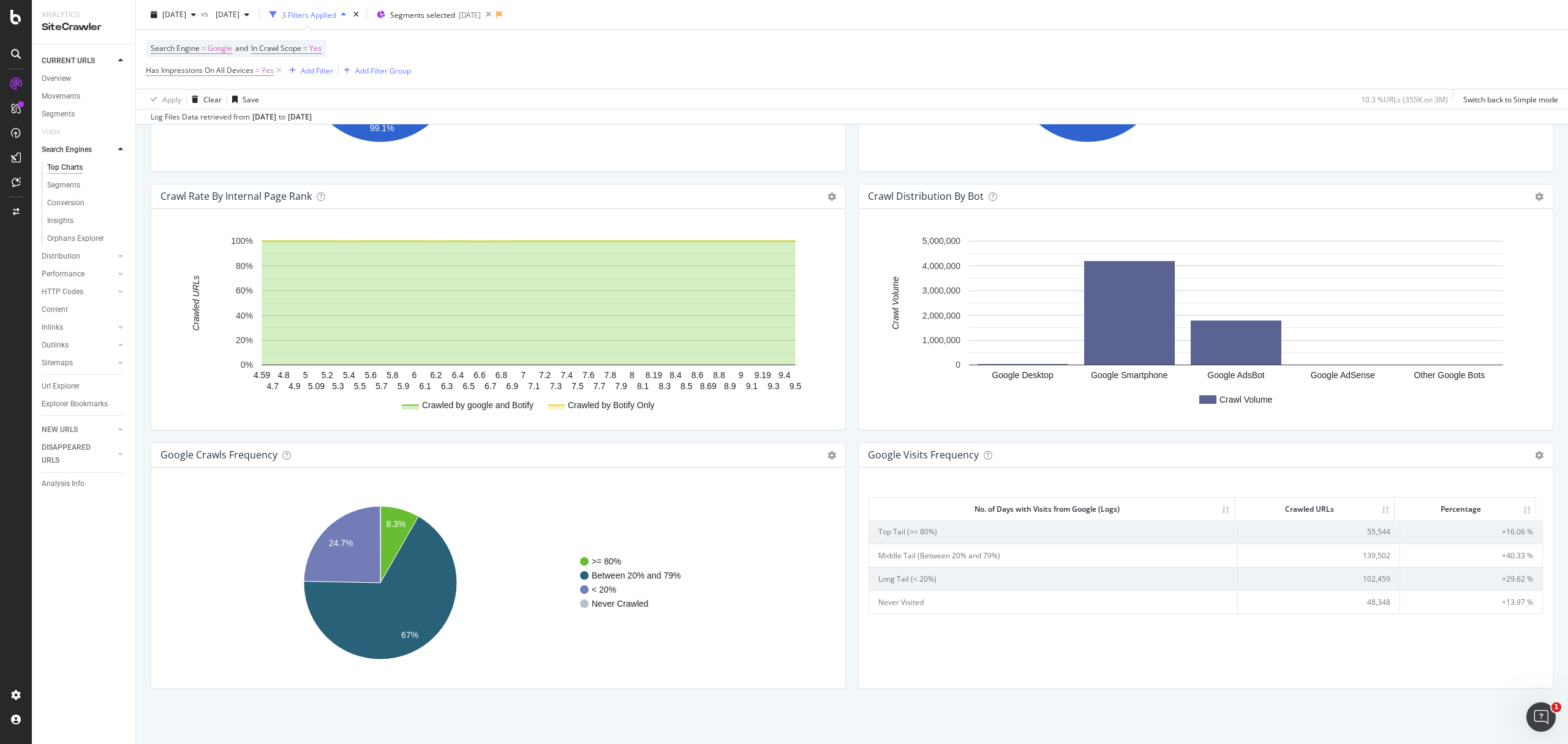
click at [1366, 532] on td "55,544" at bounding box center [1319, 532] width 162 height 23
click at [1366, 577] on td "102,459" at bounding box center [1319, 579] width 162 height 23
click at [1355, 554] on td "139,502" at bounding box center [1319, 555] width 162 height 23
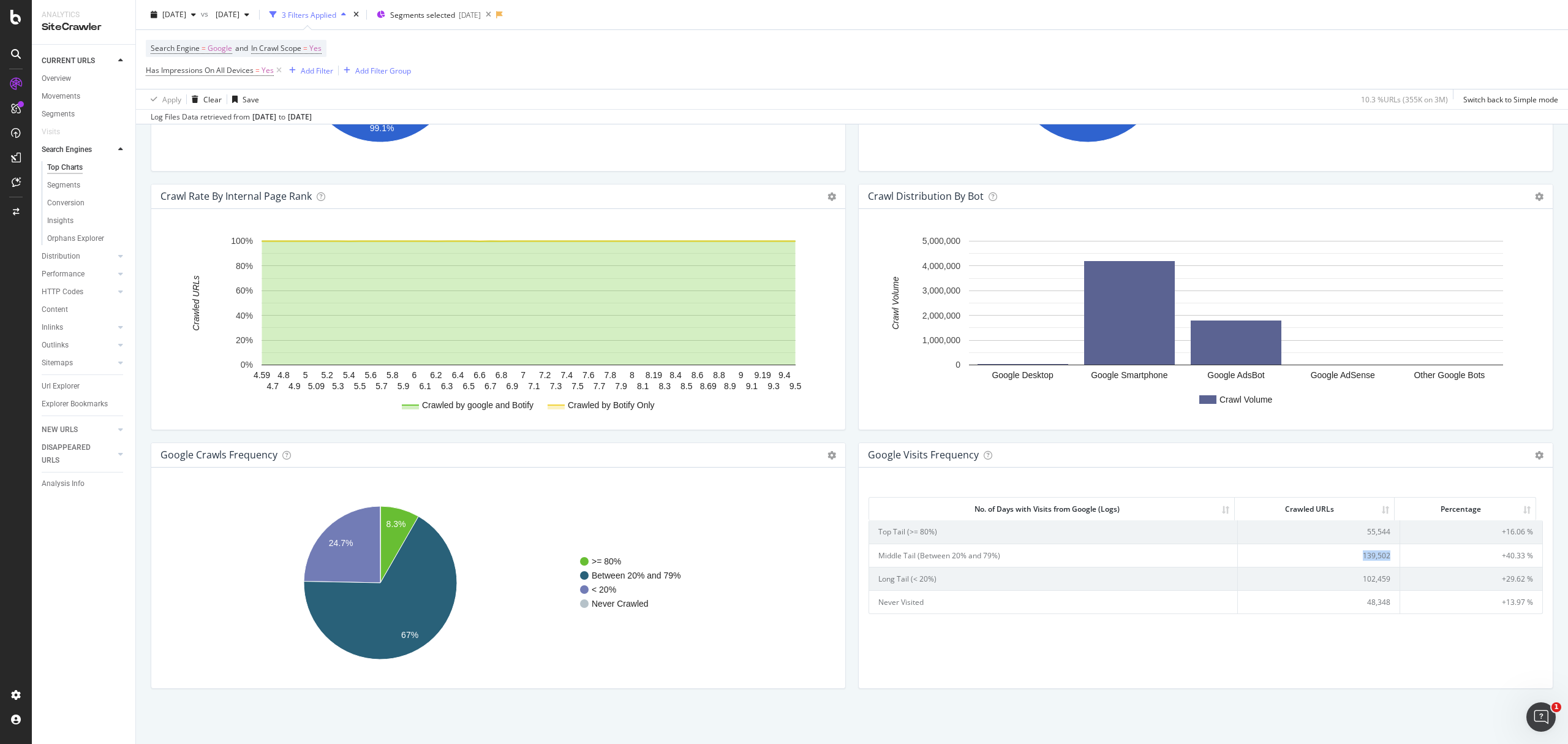
click at [1355, 554] on td "139,502" at bounding box center [1319, 555] width 162 height 23
click at [1352, 534] on td "55,544" at bounding box center [1319, 532] width 162 height 23
click at [1371, 551] on td "139,502" at bounding box center [1319, 555] width 162 height 23
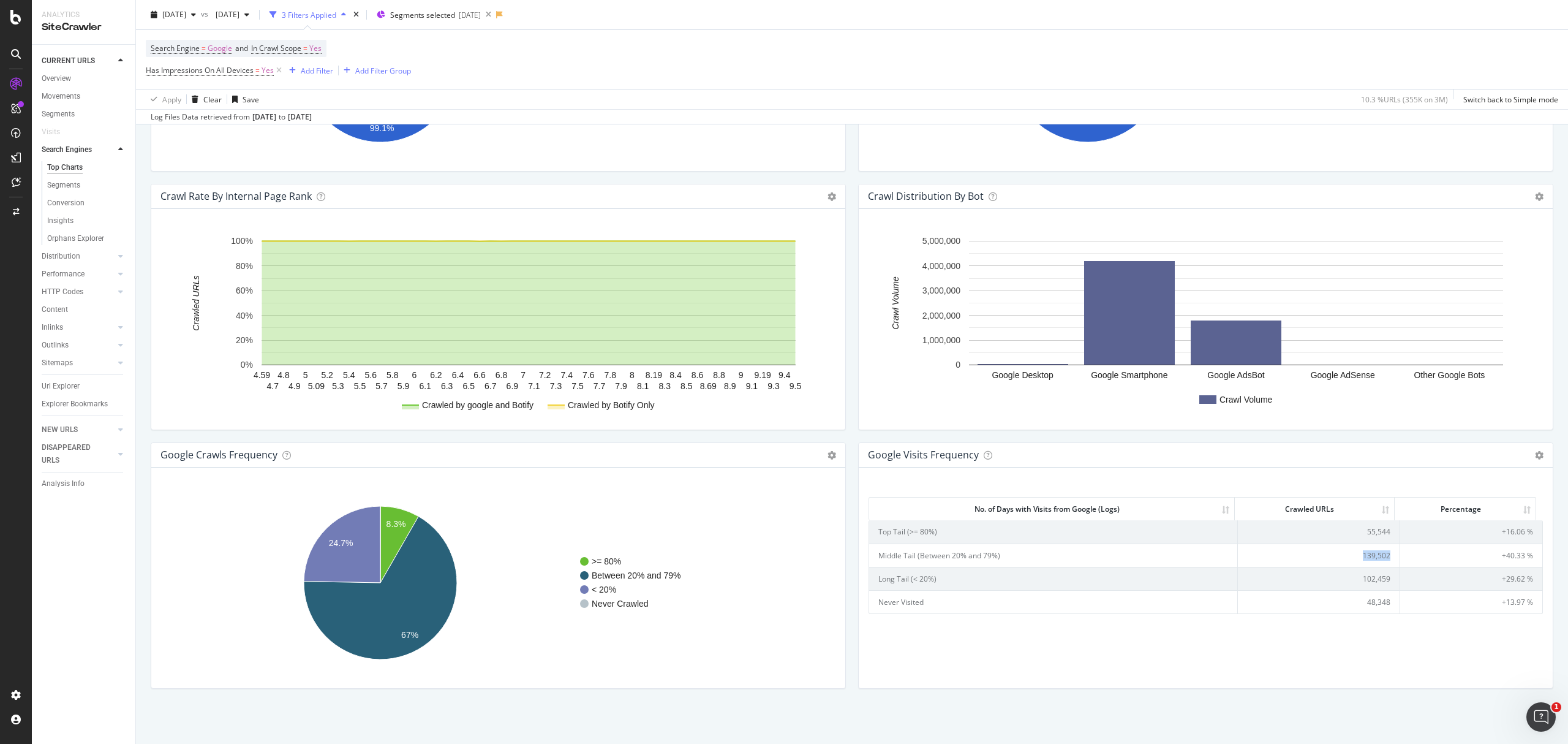
click at [1371, 551] on td "139,502" at bounding box center [1319, 555] width 162 height 23
click at [1371, 537] on td "55,544" at bounding box center [1319, 532] width 162 height 23
click at [187, 19] on span "2025 Jun. 29th" at bounding box center [174, 14] width 24 height 11
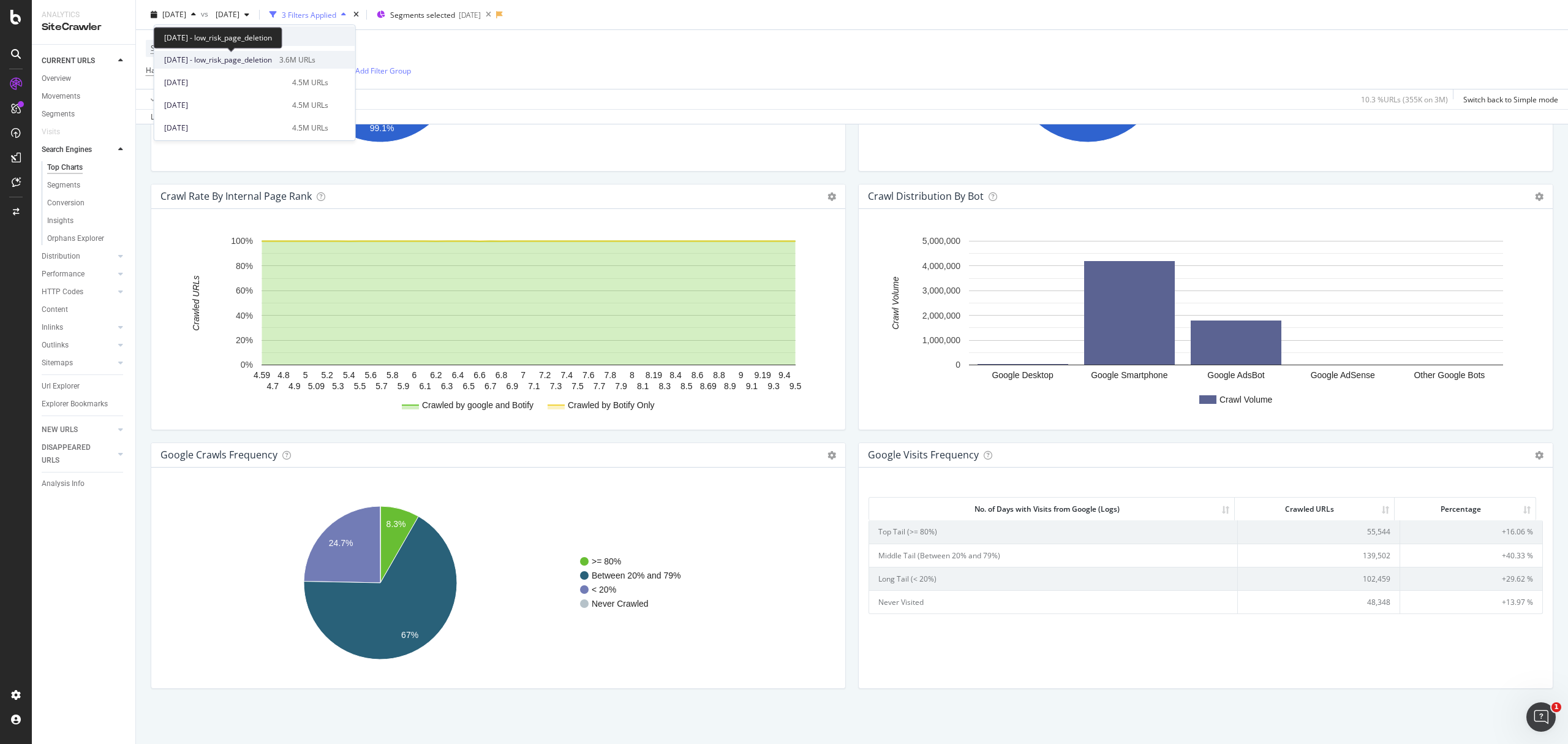
click at [244, 65] on span "2025 May. 4th - low_risk_page_deletion" at bounding box center [218, 60] width 108 height 11
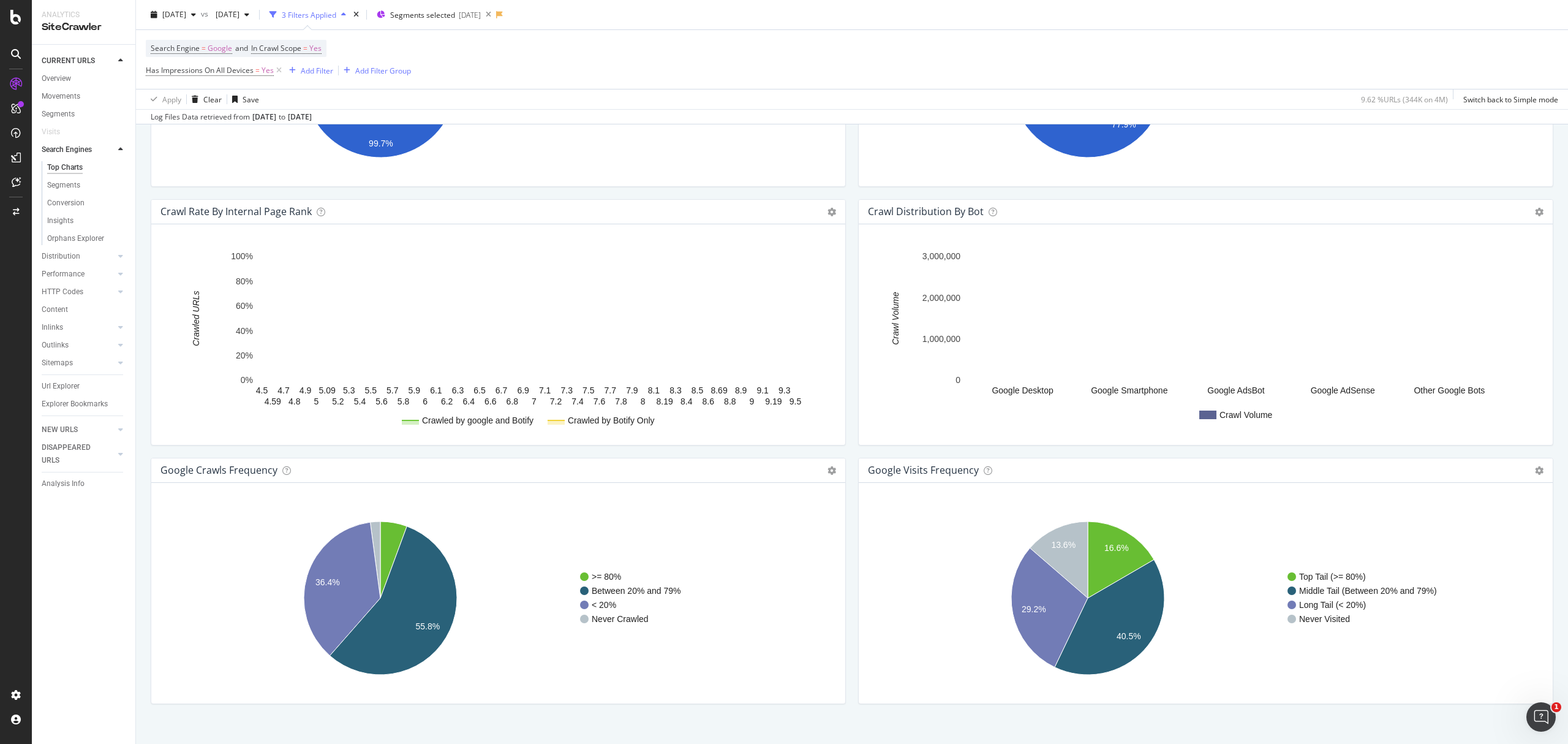
scroll to position [1205, 0]
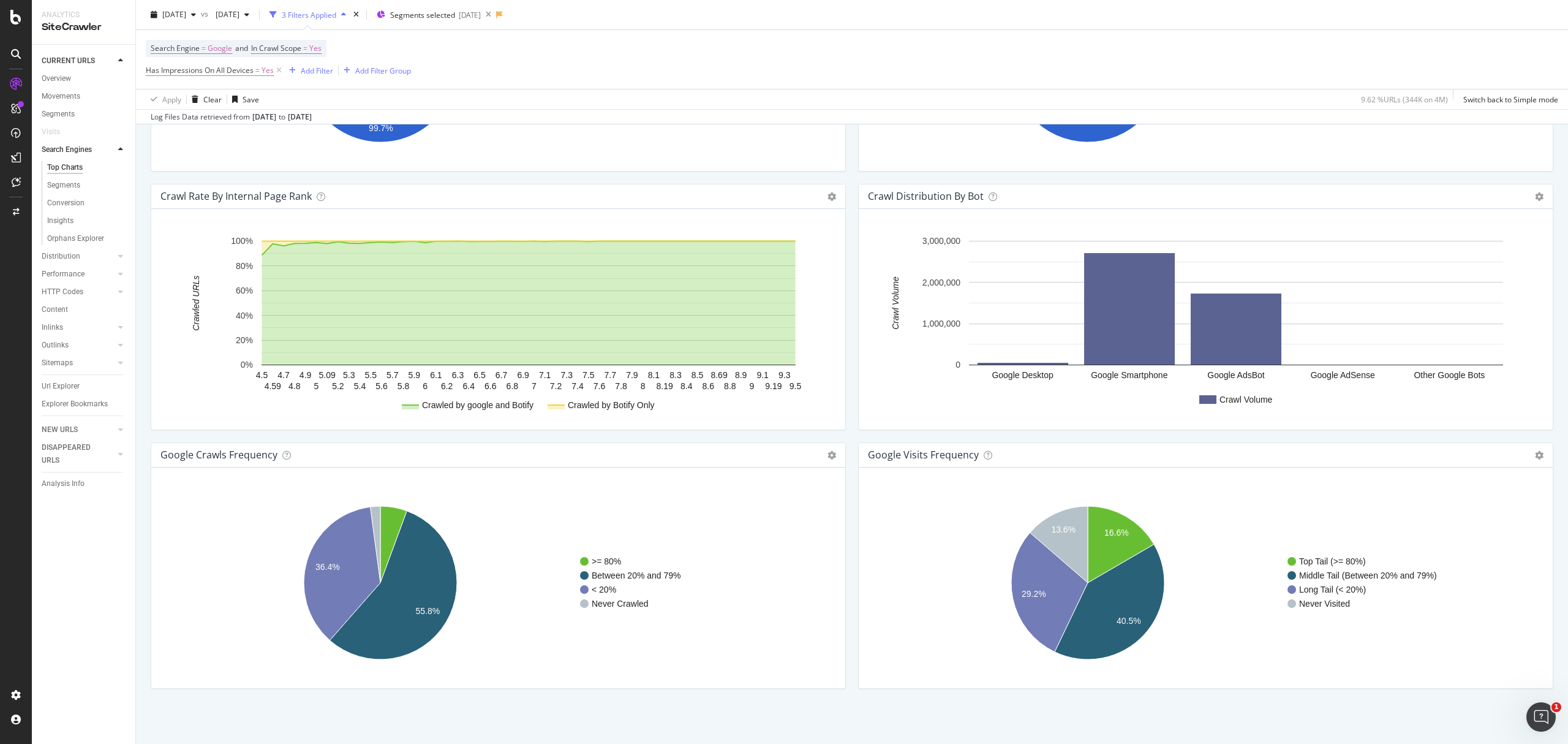
click at [1535, 449] on div "Chart (by Value) Table Expand Export as CSV Export as PNG Add to Custom Report" at bounding box center [1540, 455] width 9 height 14
click at [1535, 452] on icon at bounding box center [1540, 456] width 9 height 9
click at [1490, 495] on span "Table" at bounding box center [1489, 499] width 127 height 17
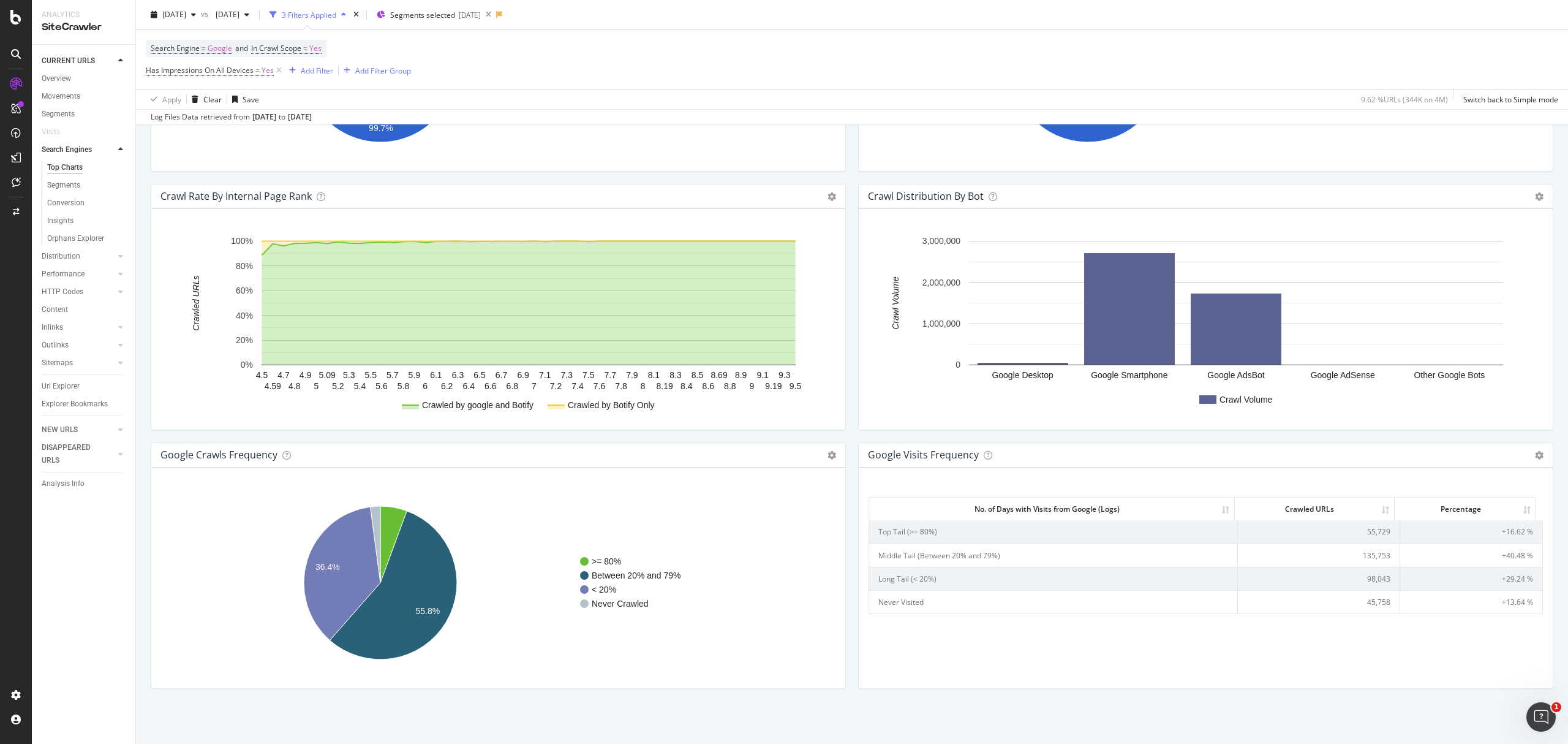
click at [1360, 579] on td "98,043" at bounding box center [1319, 579] width 162 height 23
click at [1360, 553] on td "135,753" at bounding box center [1319, 555] width 162 height 23
click at [1374, 531] on td "55,729" at bounding box center [1319, 532] width 162 height 23
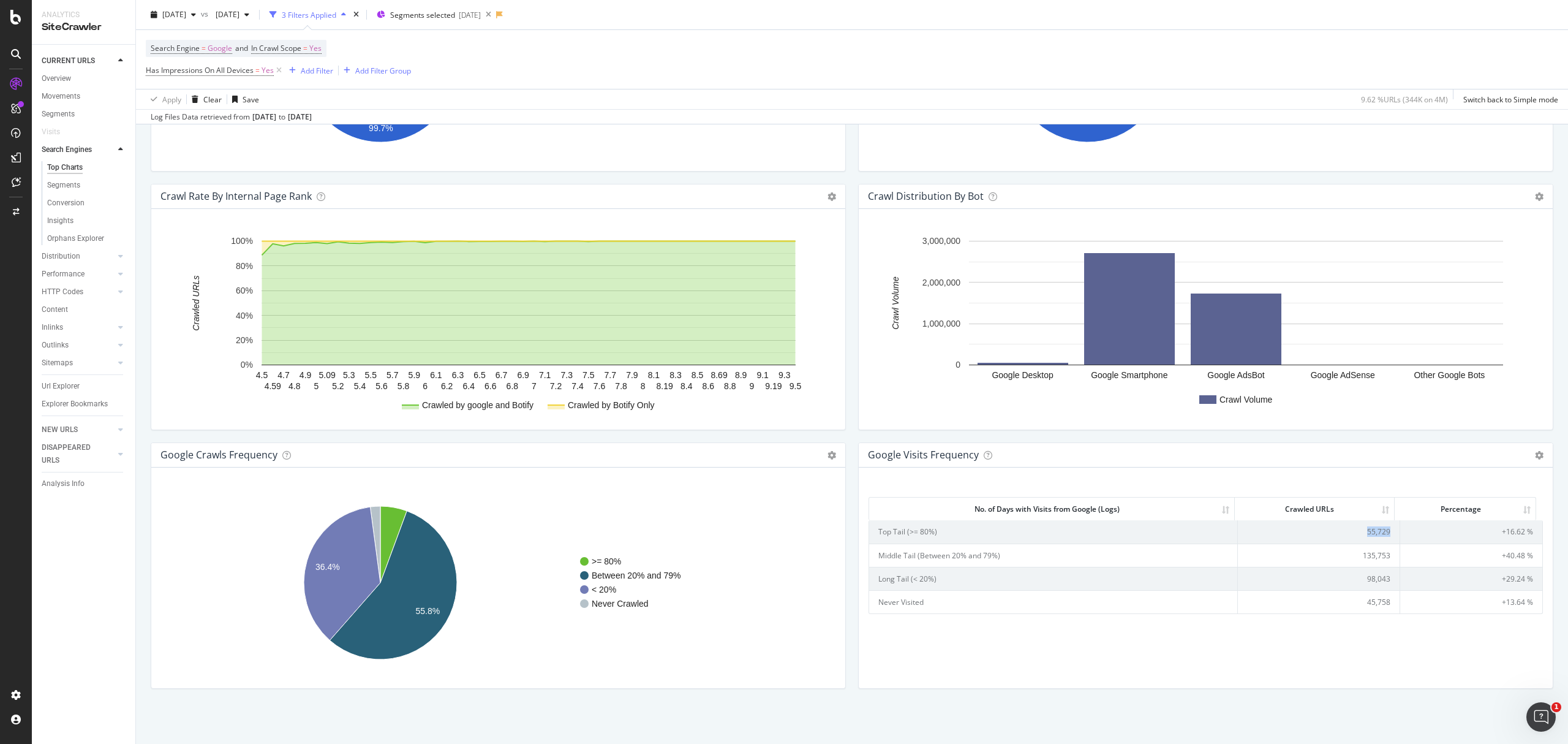
click at [1374, 531] on td "55,729" at bounding box center [1319, 532] width 162 height 23
click at [164, 15] on span "2025 May. 4th" at bounding box center [174, 14] width 24 height 11
click at [272, 91] on div "2025 Mar. 23rd 4.5M URLs" at bounding box center [255, 103] width 201 height 23
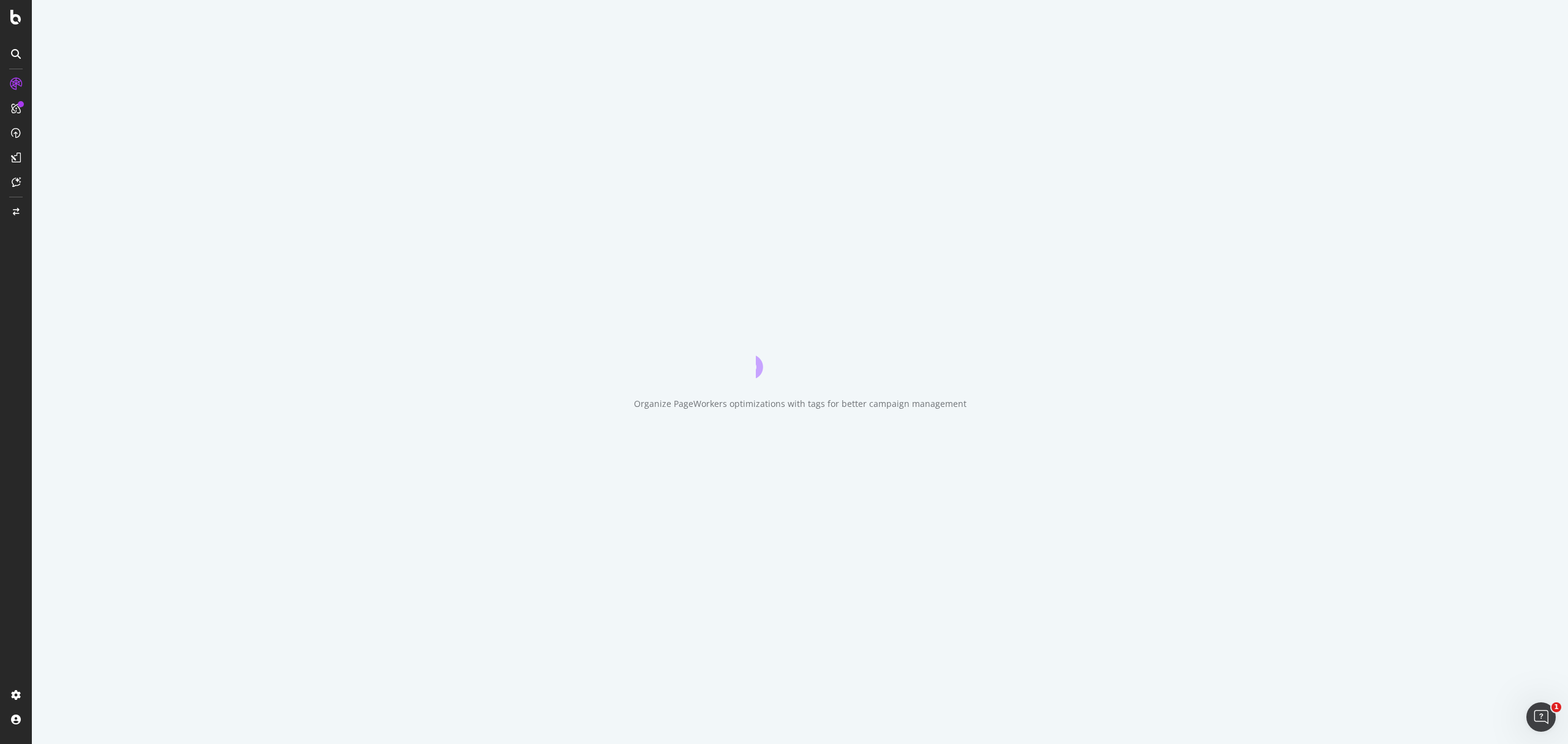
click at [268, 81] on div "Organize PageWorkers optimizations with tags for better campaign management" at bounding box center [799, 372] width 1536 height 744
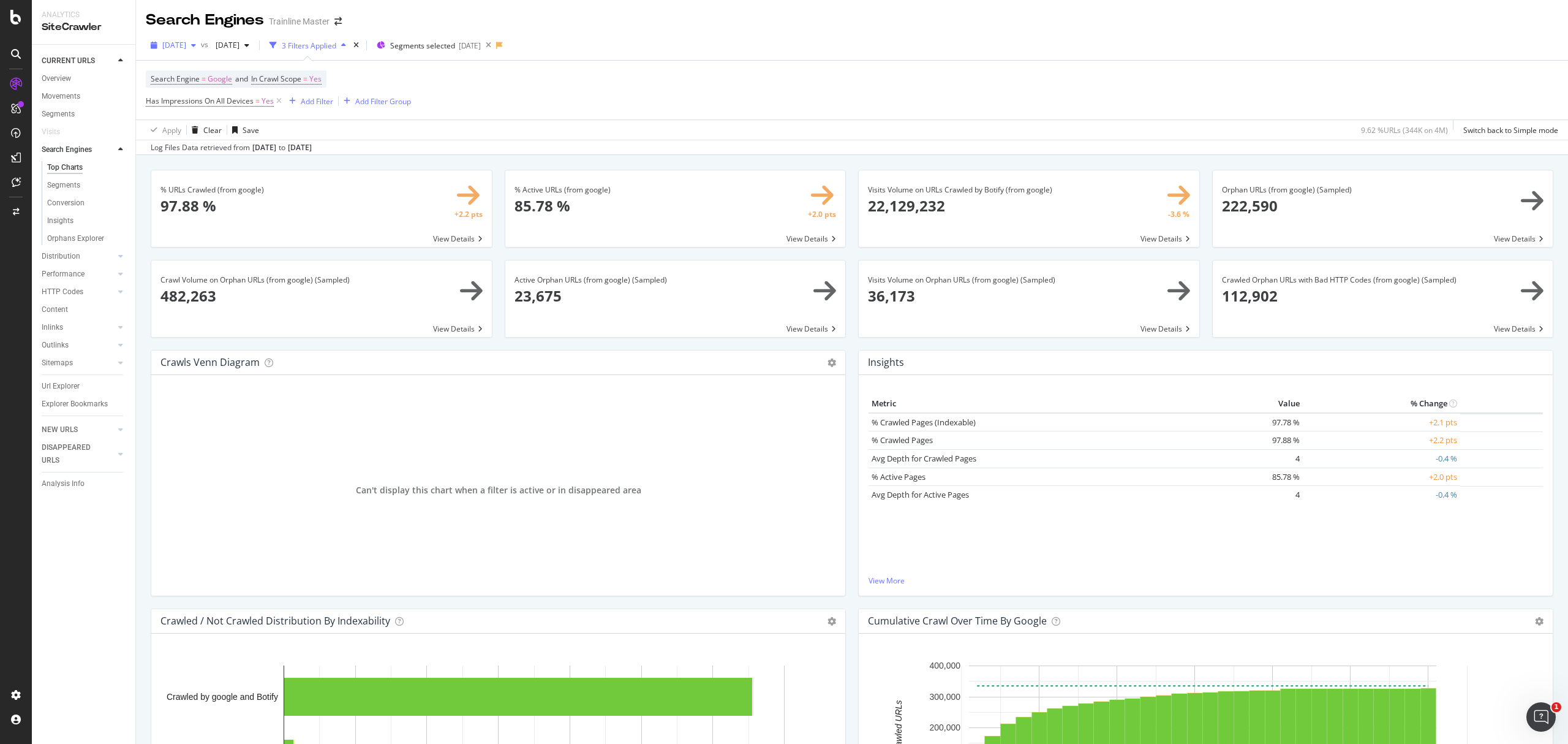
click at [201, 39] on div "2025 May. 4th" at bounding box center [173, 45] width 55 height 19
click at [258, 119] on div "[DATE]" at bounding box center [225, 113] width 120 height 11
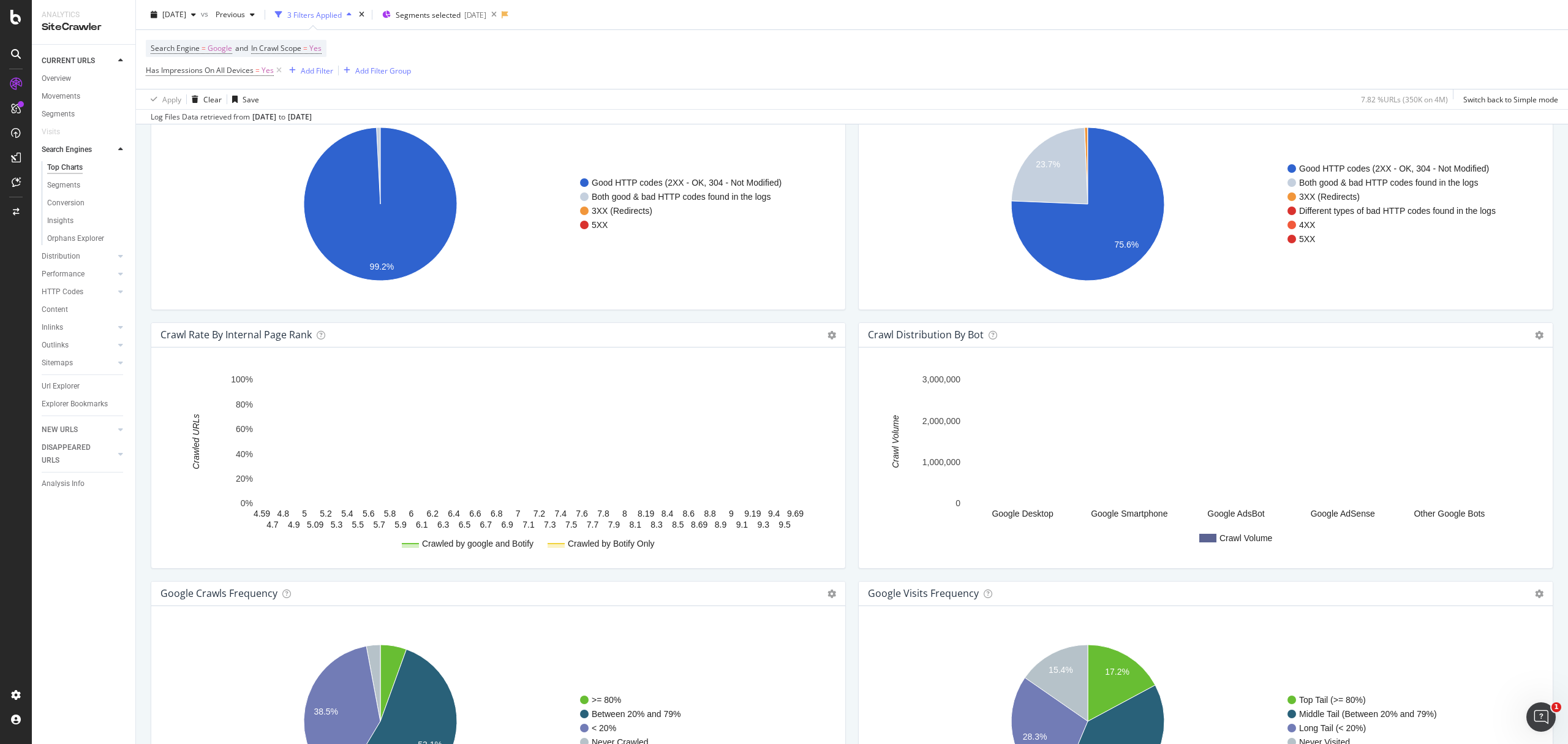
scroll to position [1205, 0]
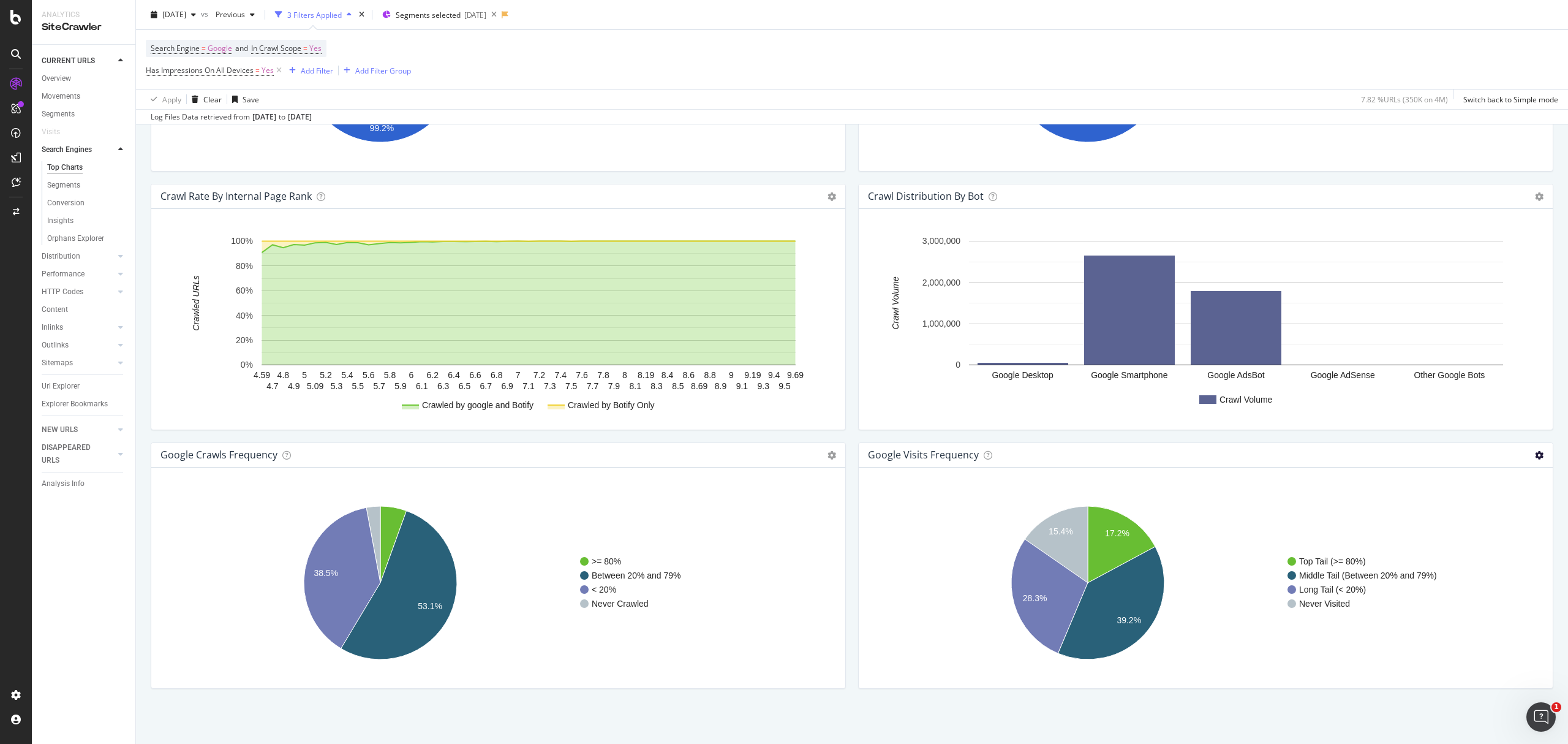
click at [1535, 451] on icon at bounding box center [1540, 456] width 9 height 9
click at [1514, 499] on span "Table" at bounding box center [1489, 499] width 127 height 17
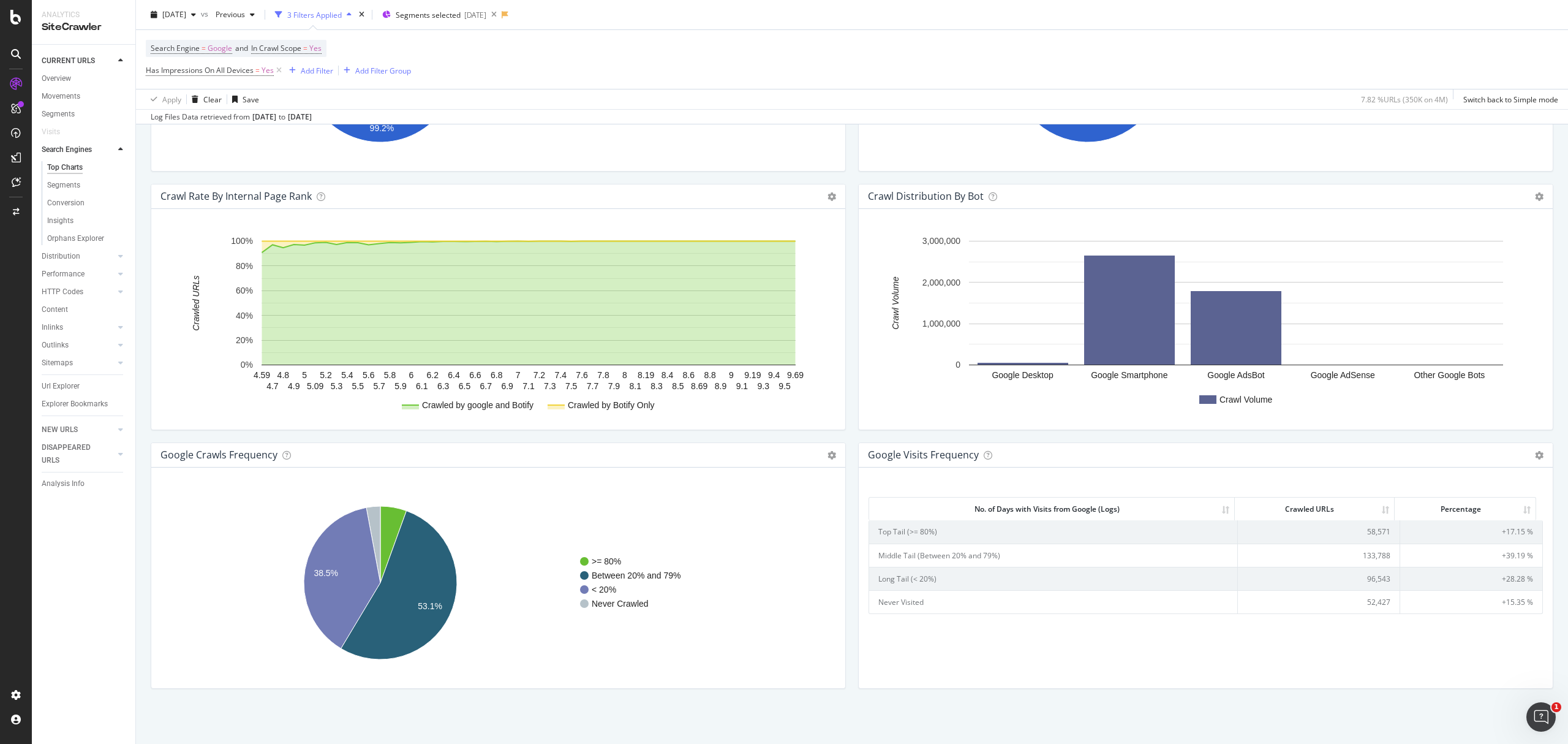
click at [1361, 579] on td "96,543" at bounding box center [1319, 579] width 162 height 23
click at [1373, 559] on td "133,788" at bounding box center [1319, 555] width 162 height 23
click at [1353, 530] on td "58,571" at bounding box center [1319, 532] width 162 height 23
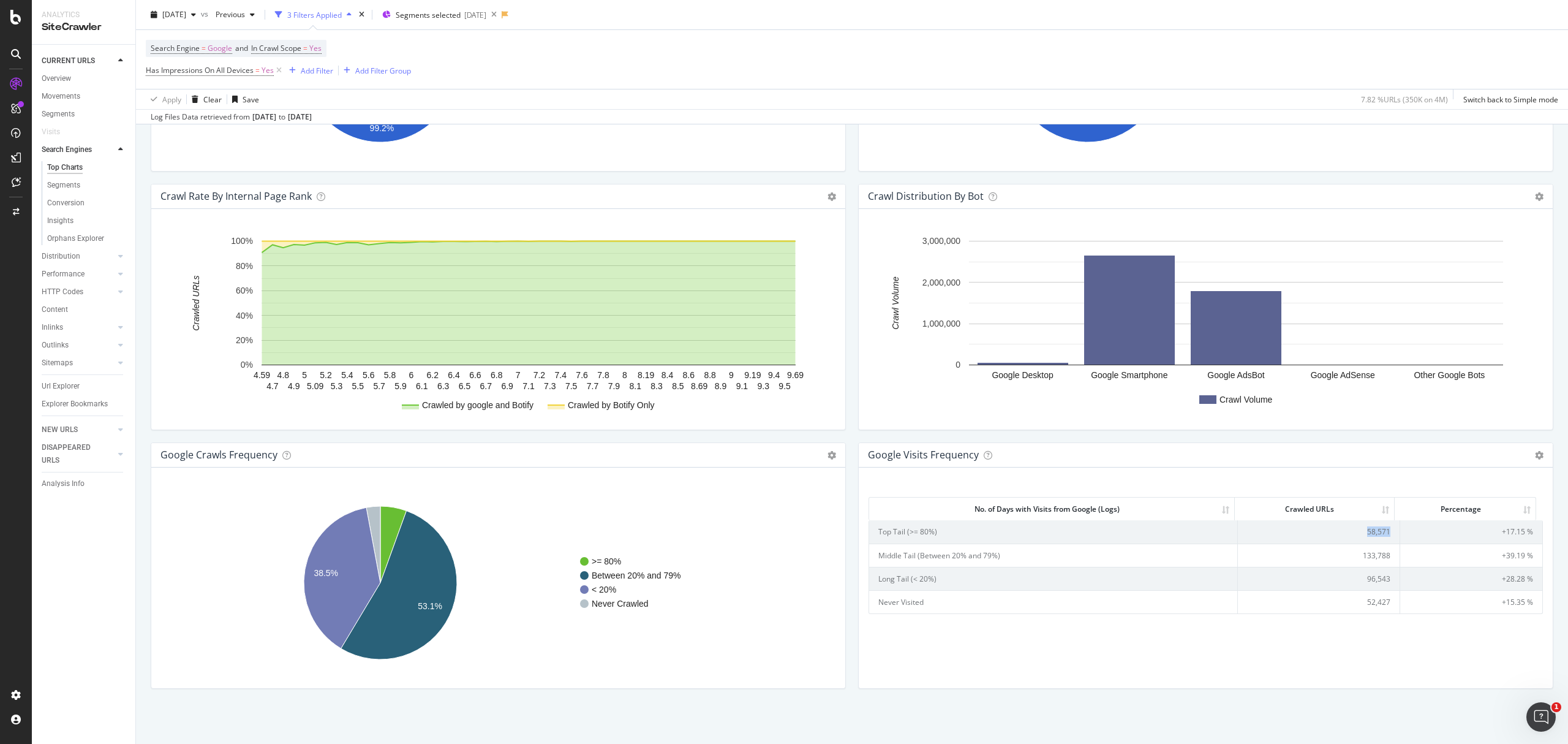
click at [1353, 530] on td "58,571" at bounding box center [1319, 532] width 162 height 23
click at [983, 451] on icon at bounding box center [988, 456] width 9 height 9
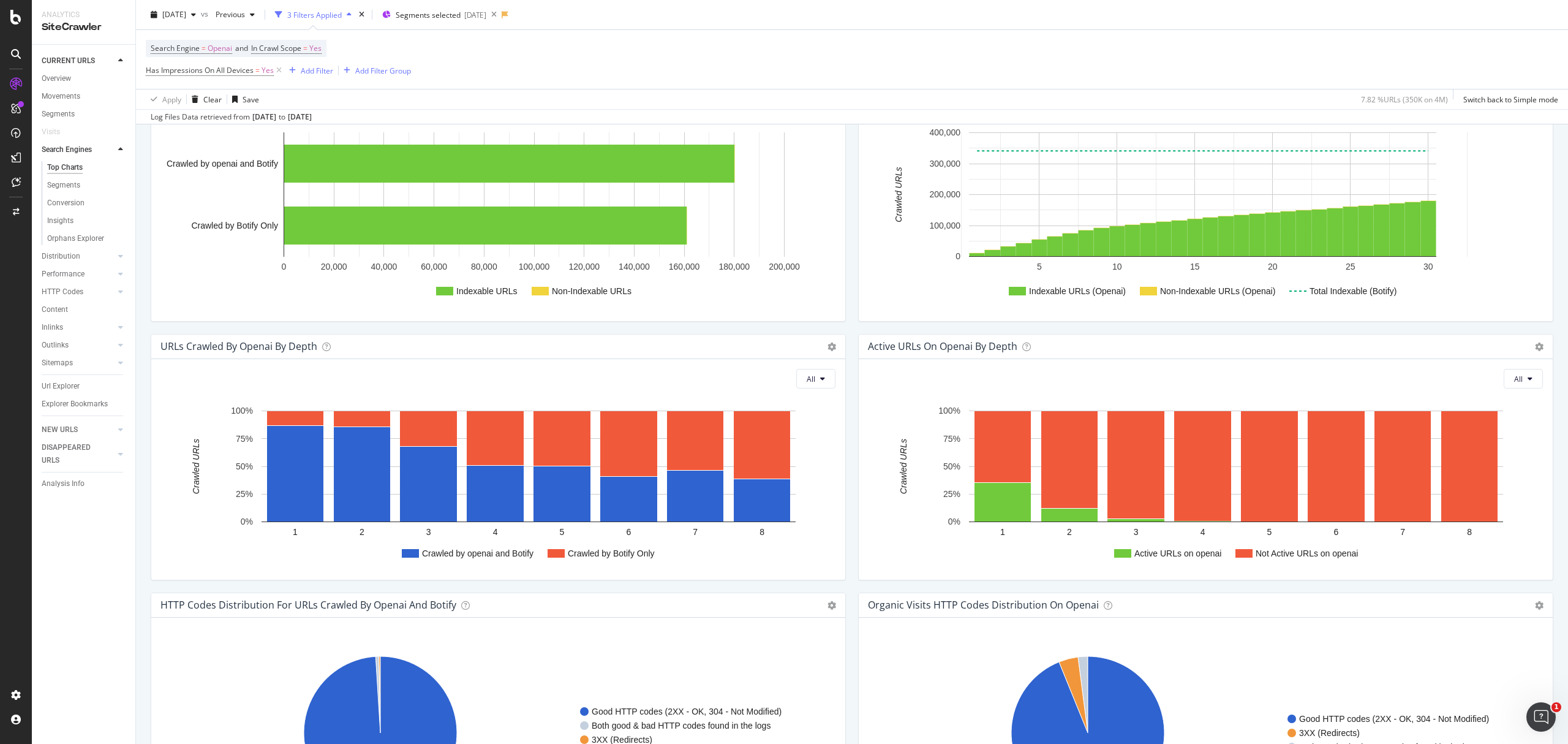
scroll to position [653, 0]
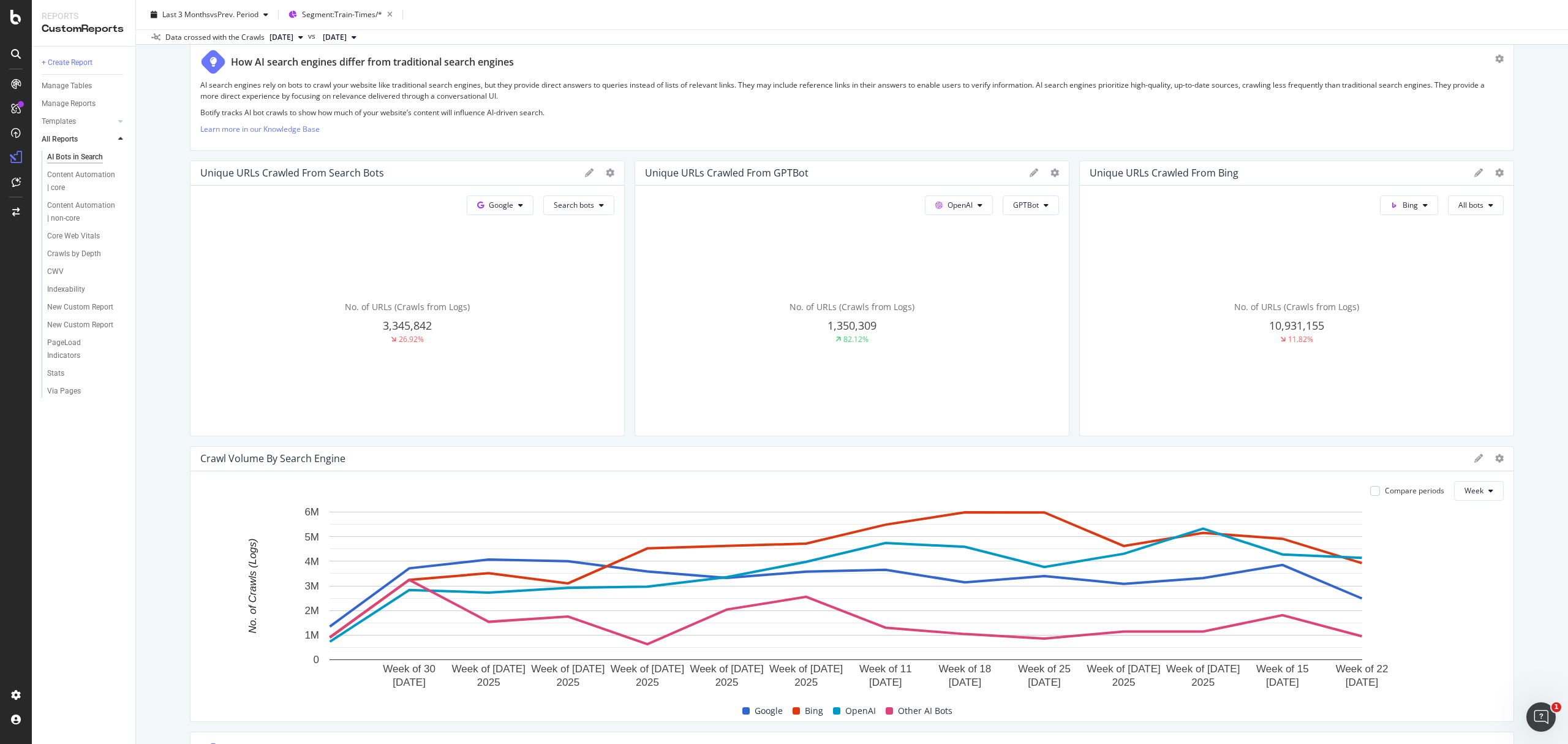
scroll to position [408, 0]
